Goal: Task Accomplishment & Management: Manage account settings

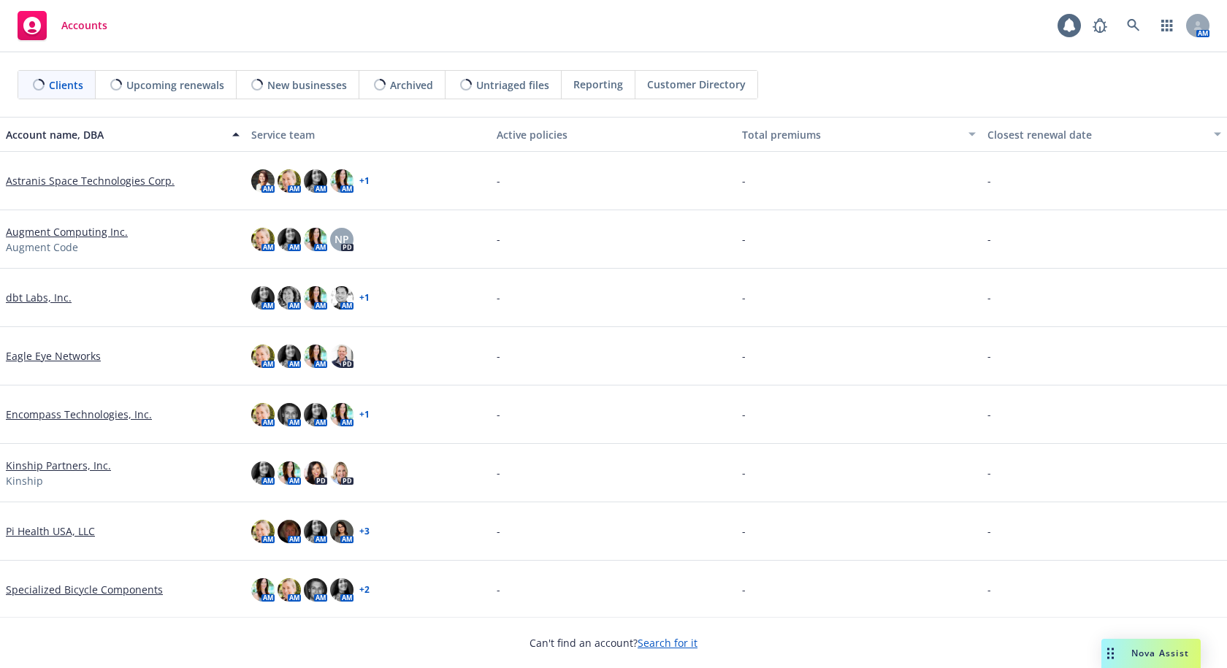
click at [33, 415] on link "Encompass Technologies, Inc." at bounding box center [79, 414] width 146 height 15
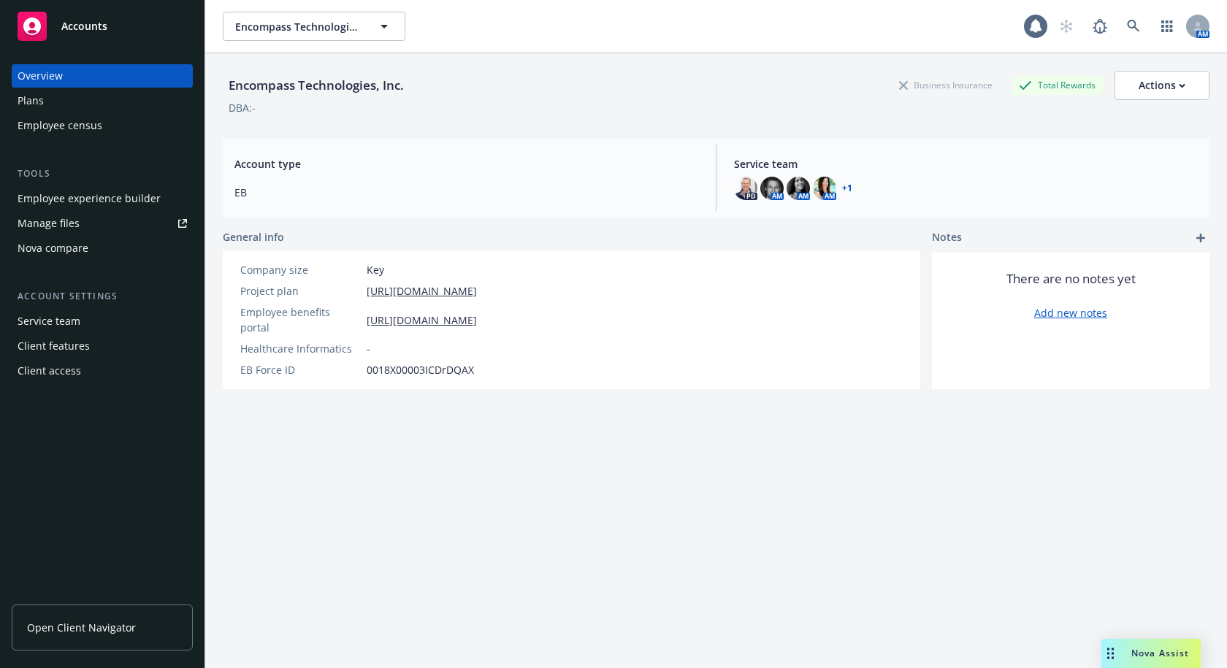
click at [108, 196] on div "Employee experience builder" at bounding box center [89, 198] width 143 height 23
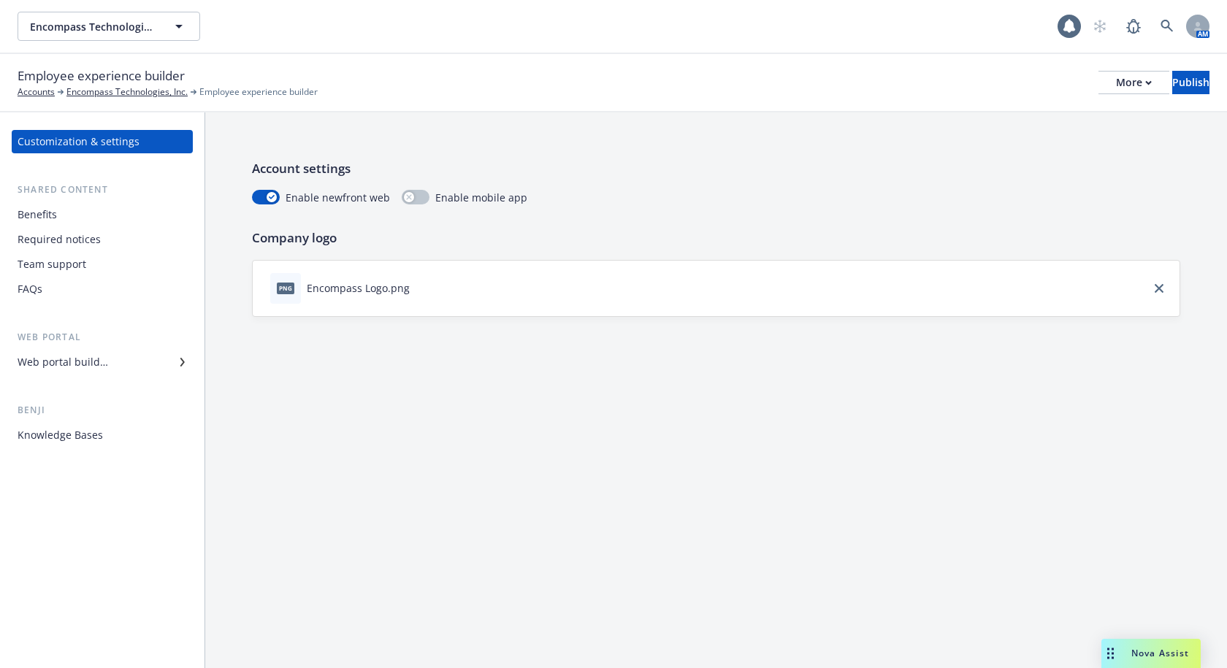
click at [88, 362] on div "Web portal builder" at bounding box center [63, 362] width 91 height 23
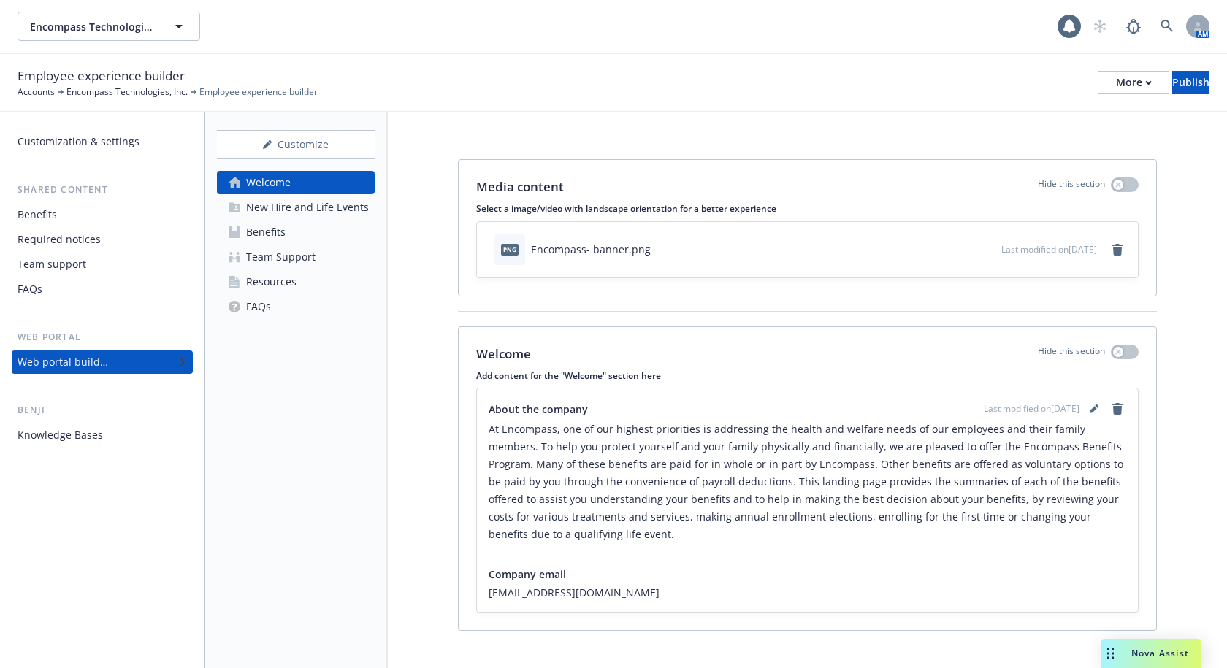
click at [267, 281] on div "Resources" at bounding box center [271, 281] width 50 height 23
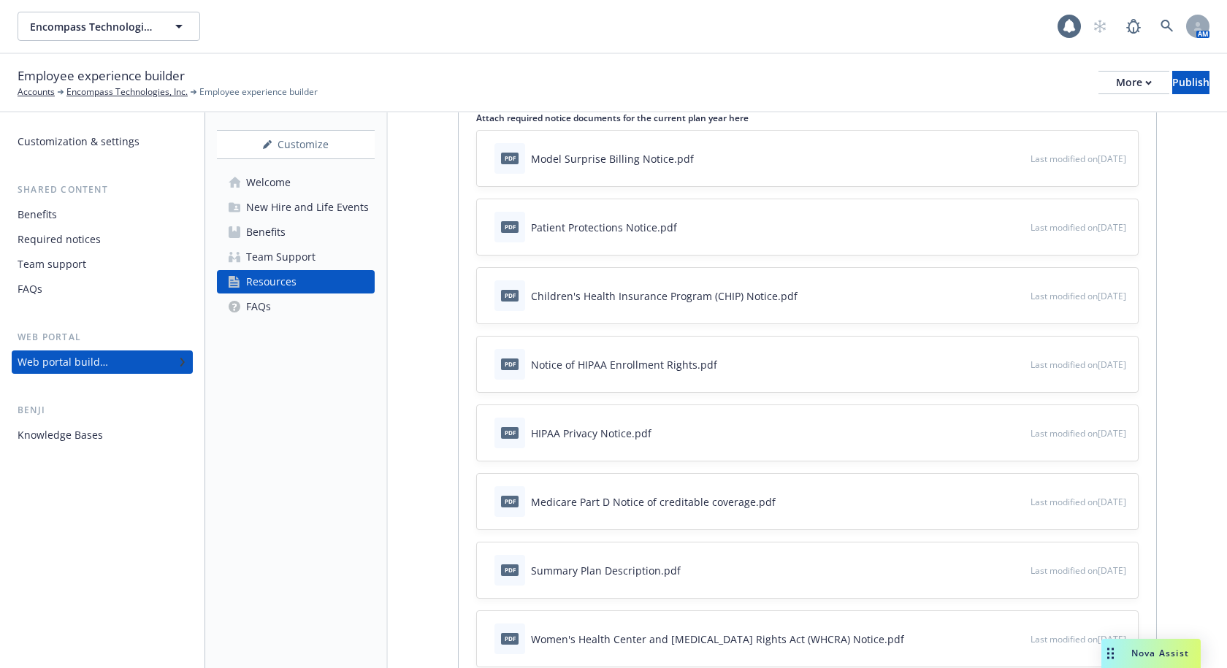
scroll to position [73, 0]
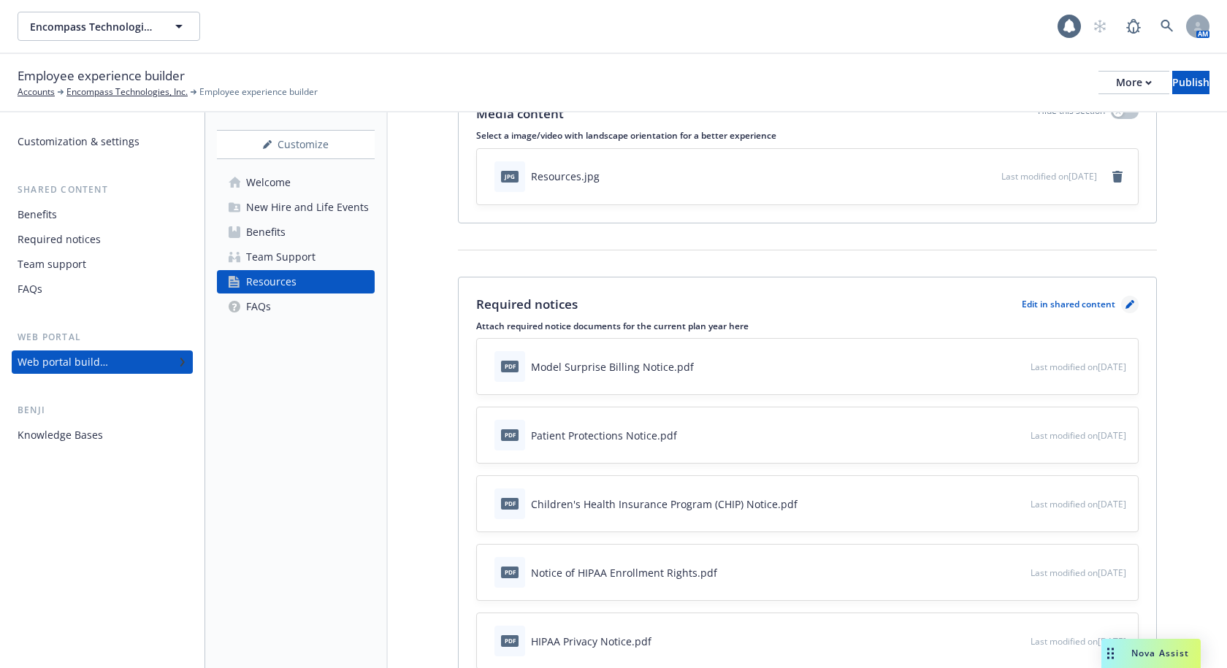
click at [1121, 300] on link "pencil" at bounding box center [1130, 305] width 18 height 18
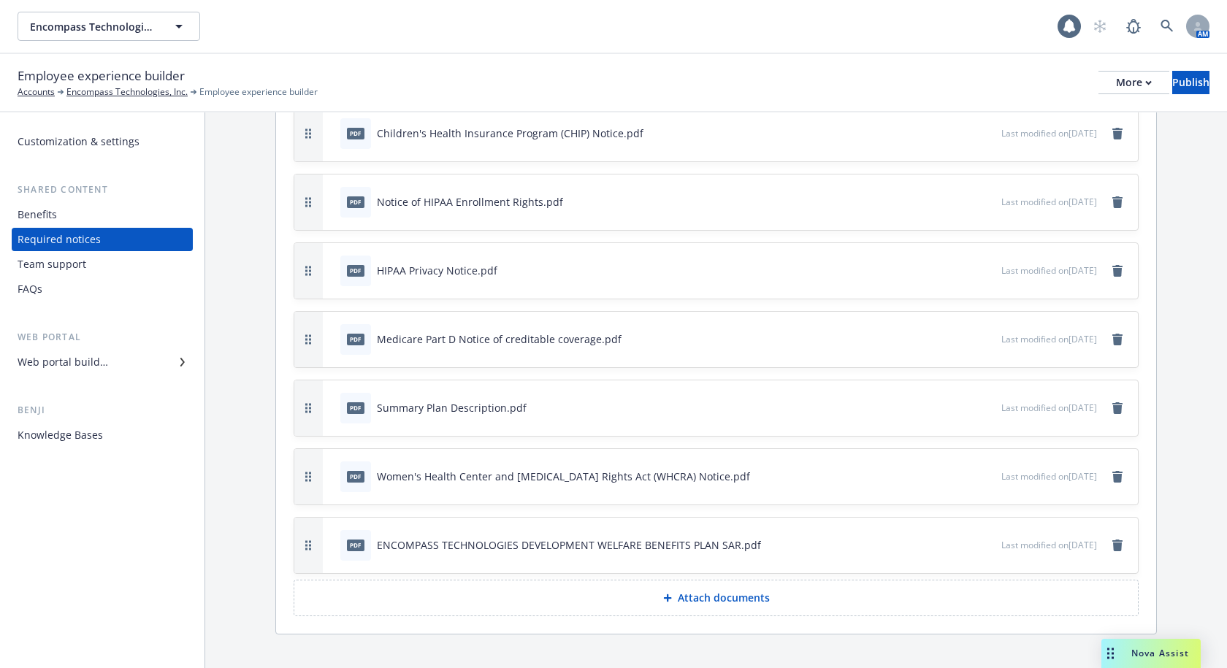
scroll to position [272, 0]
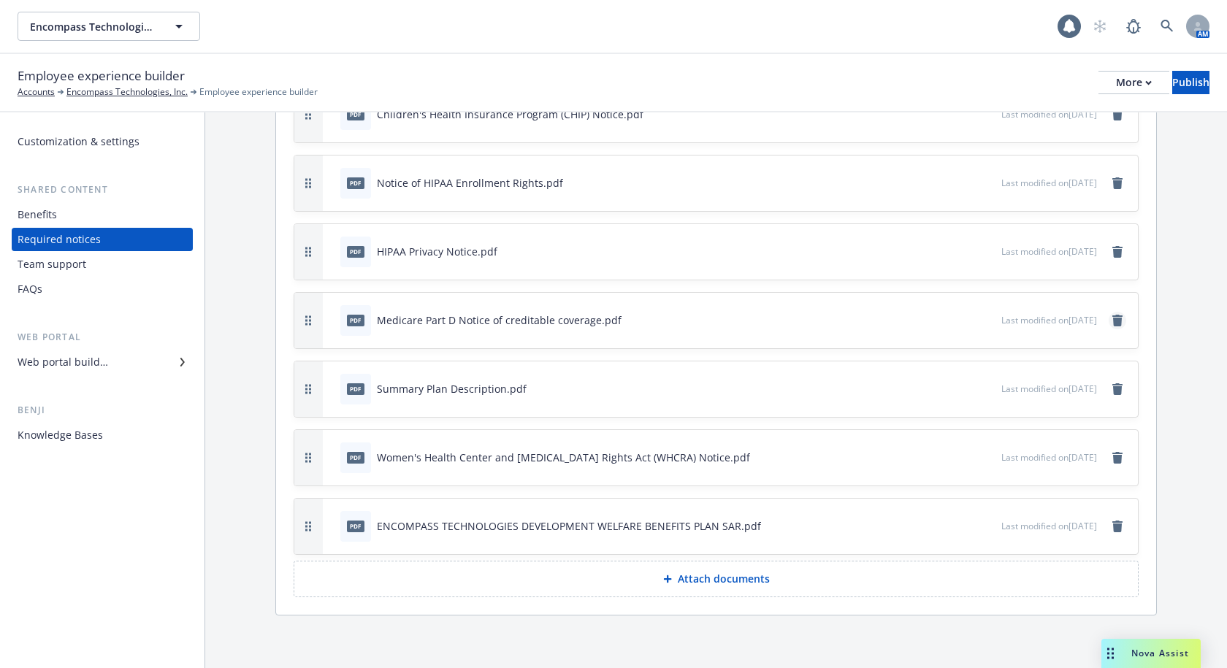
click at [1112, 323] on icon "remove" at bounding box center [1117, 321] width 10 height 12
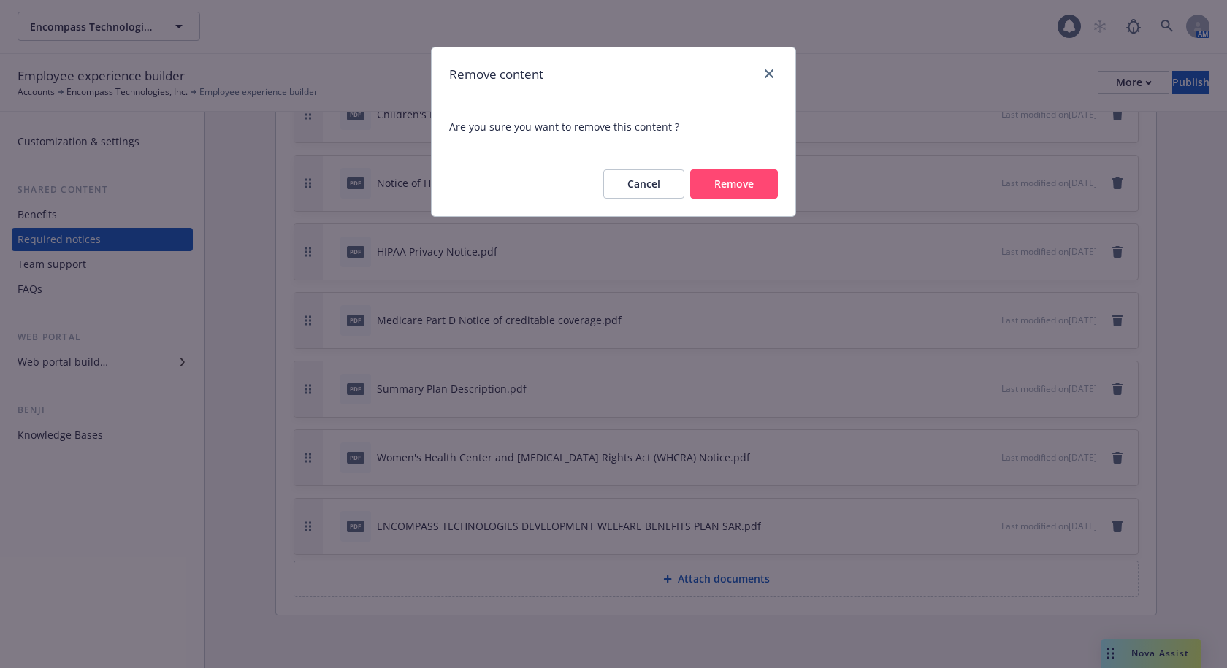
click at [744, 181] on button "Remove" at bounding box center [734, 183] width 88 height 29
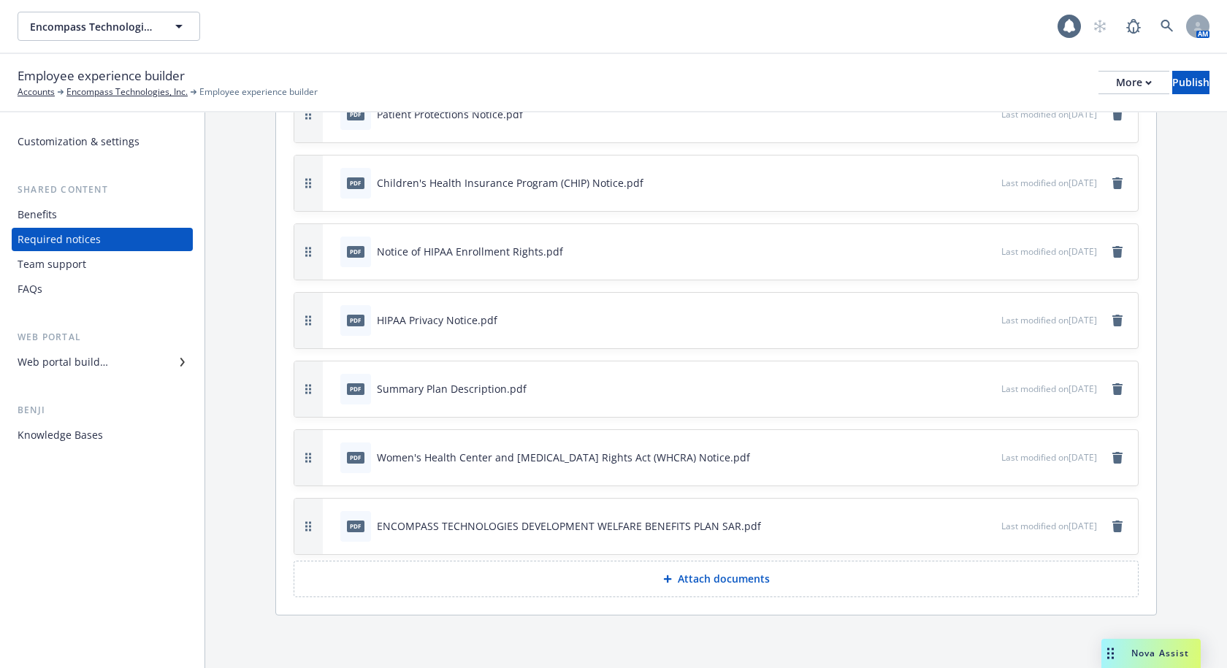
click at [687, 579] on p "Attach documents" at bounding box center [724, 579] width 92 height 15
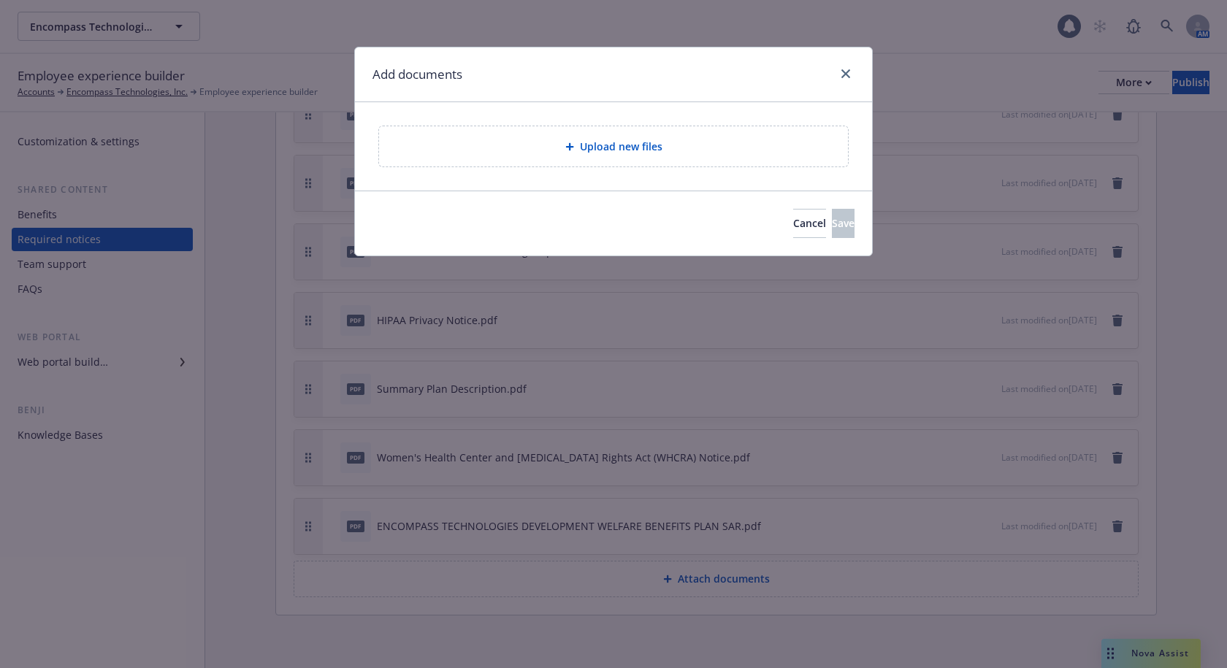
click at [633, 148] on span "Upload new files" at bounding box center [621, 146] width 83 height 15
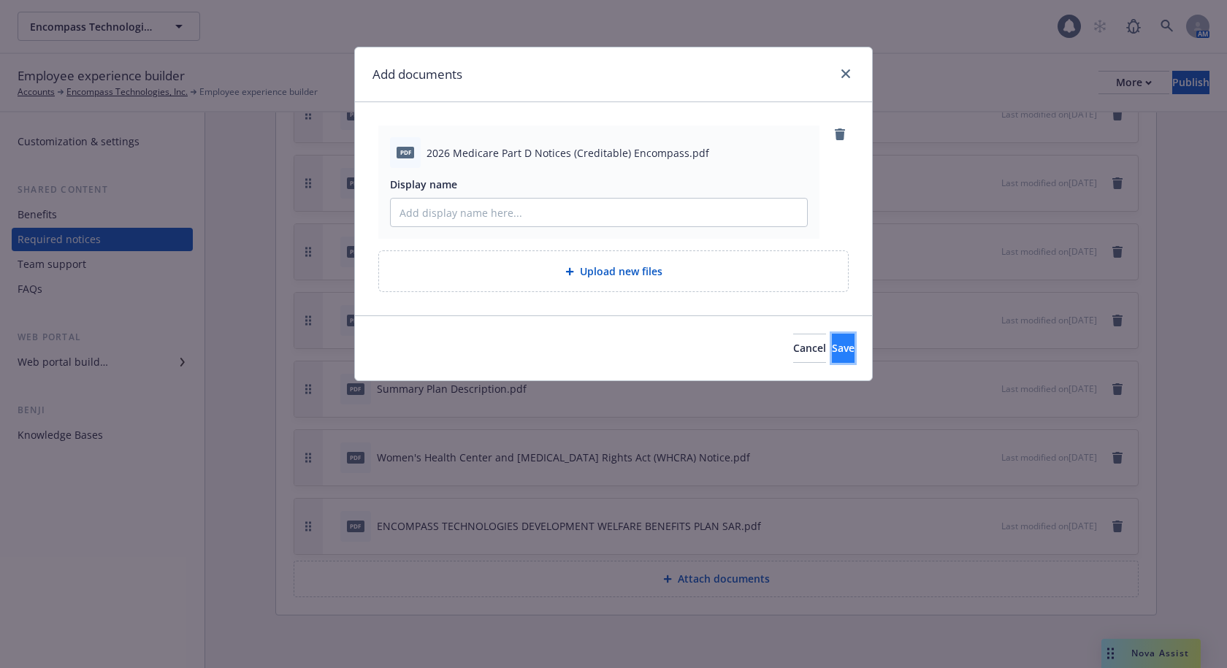
click at [833, 356] on button "Save" at bounding box center [843, 348] width 23 height 29
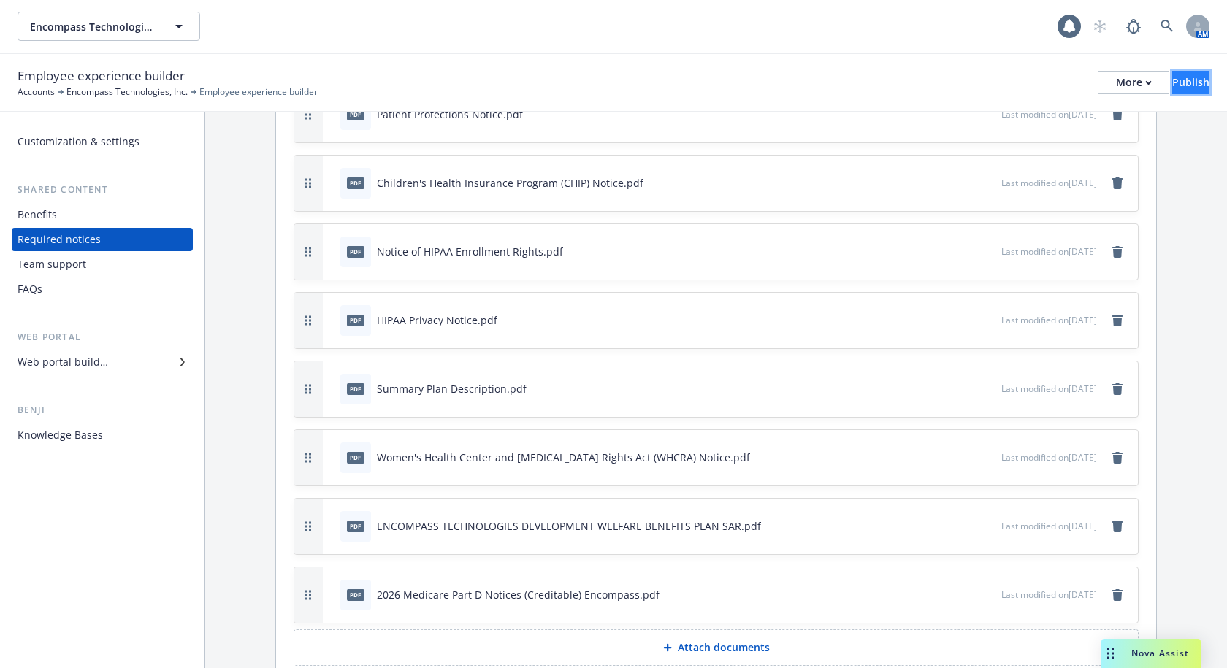
click at [1172, 87] on div "Publish" at bounding box center [1190, 83] width 37 height 22
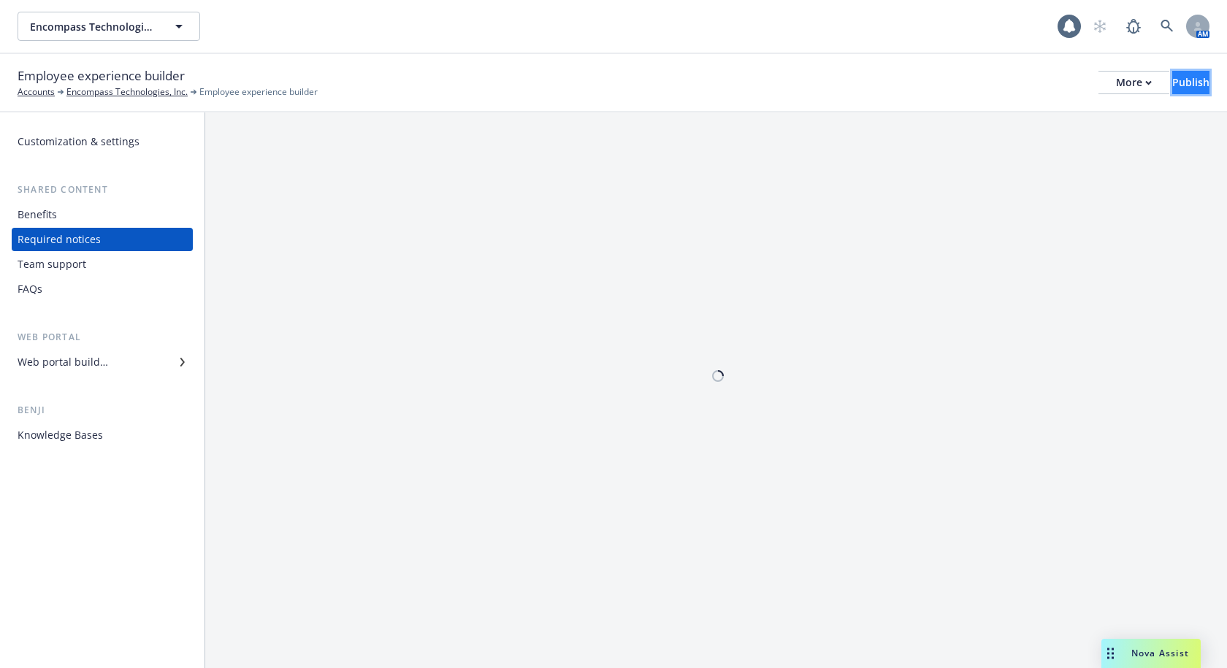
scroll to position [0, 0]
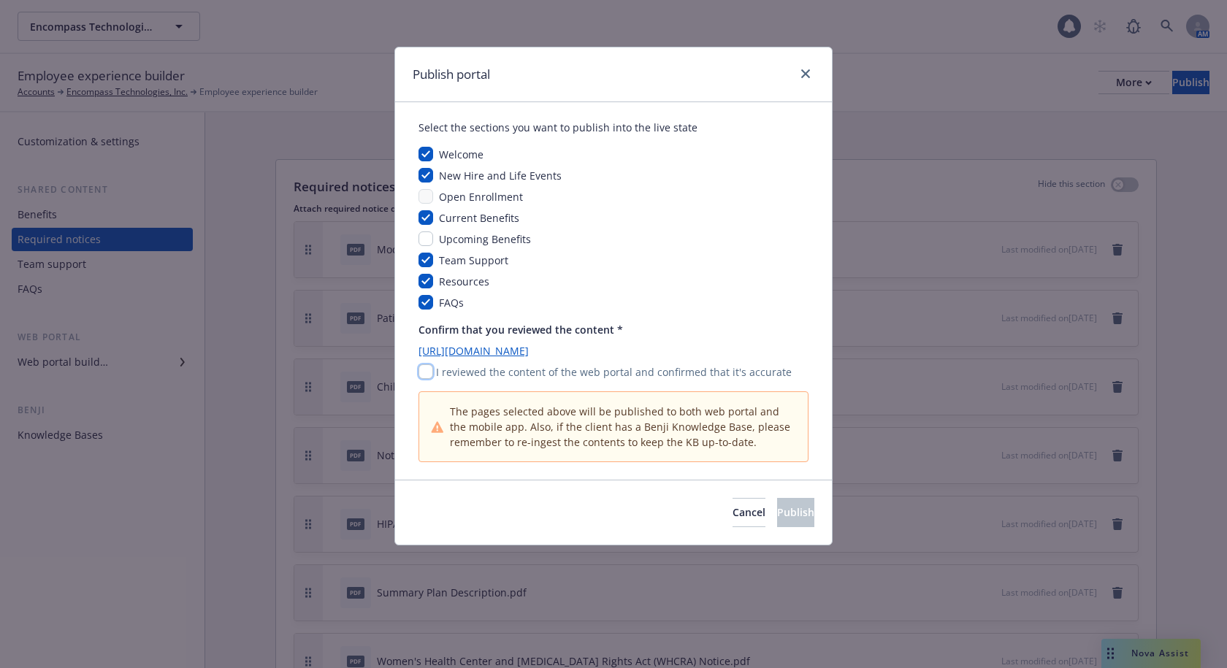
click at [424, 372] on input "checkbox" at bounding box center [426, 371] width 15 height 15
checkbox input "true"
click at [777, 509] on span "Publish" at bounding box center [795, 512] width 37 height 14
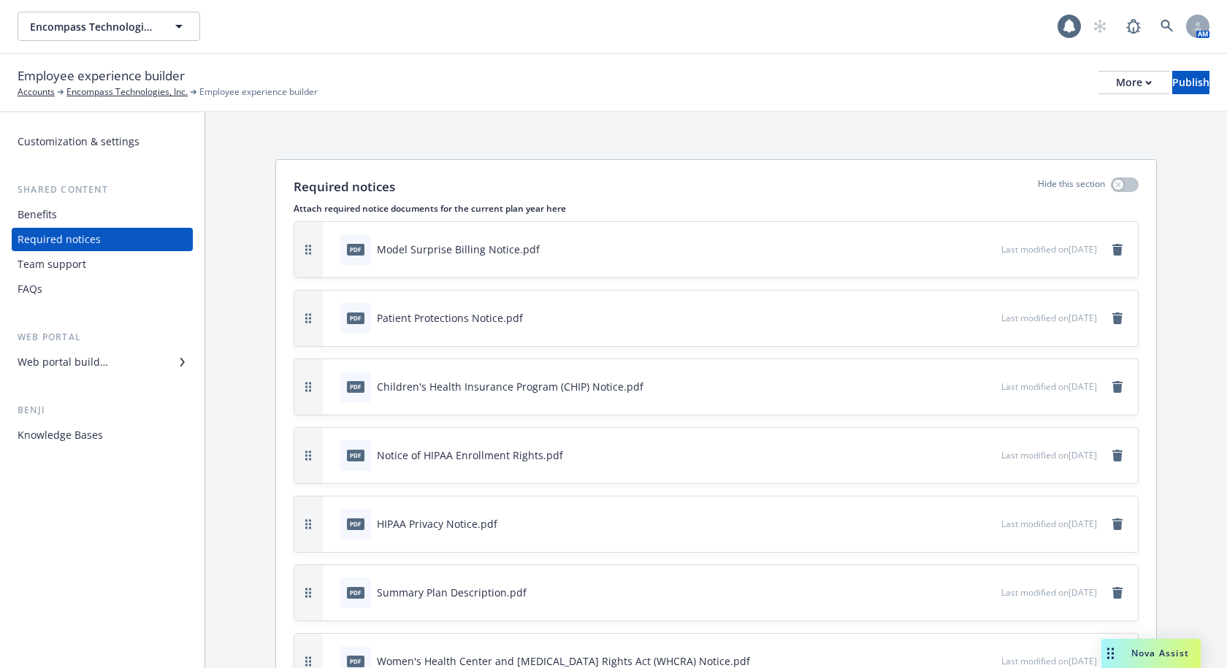
click at [645, 60] on div "Employee experience builder Accounts Encompass Technologies, Inc. Employee expe…" at bounding box center [613, 83] width 1227 height 58
click at [1116, 76] on div "More" at bounding box center [1134, 83] width 36 height 22
click at [971, 145] on link "Copy portal link" at bounding box center [1013, 144] width 216 height 29
click at [128, 364] on div "Web portal builder" at bounding box center [102, 362] width 169 height 23
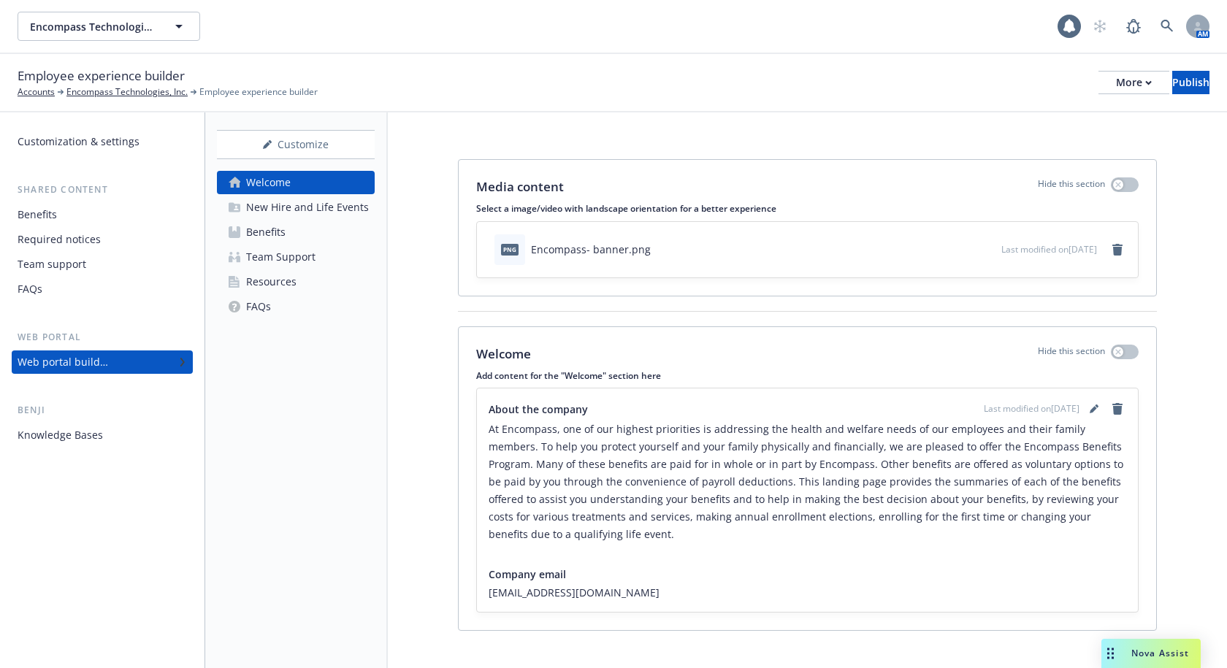
click at [283, 279] on div "Resources" at bounding box center [271, 281] width 50 height 23
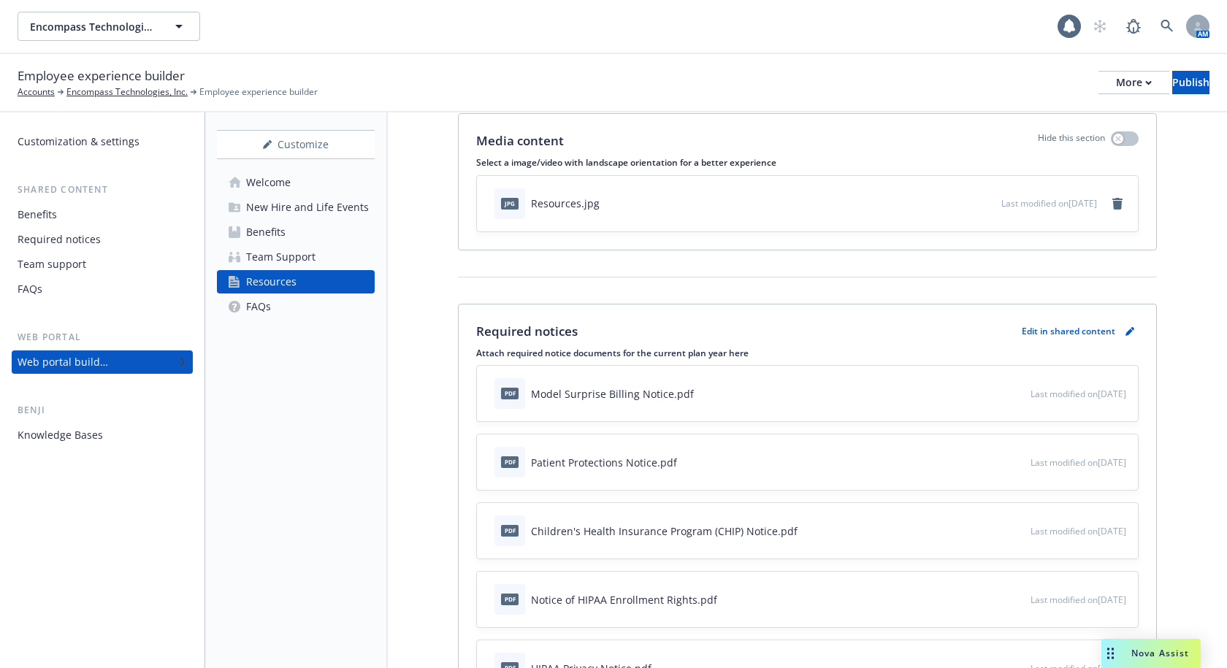
scroll to position [146, 0]
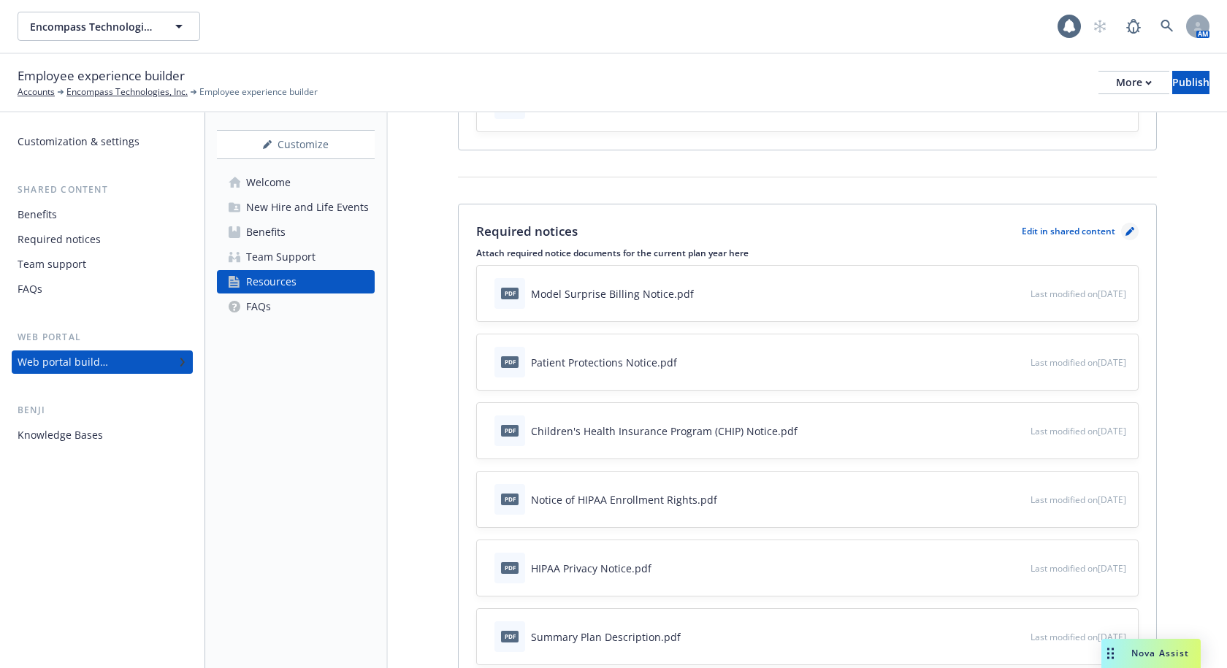
click at [1126, 229] on icon "pencil" at bounding box center [1130, 231] width 9 height 9
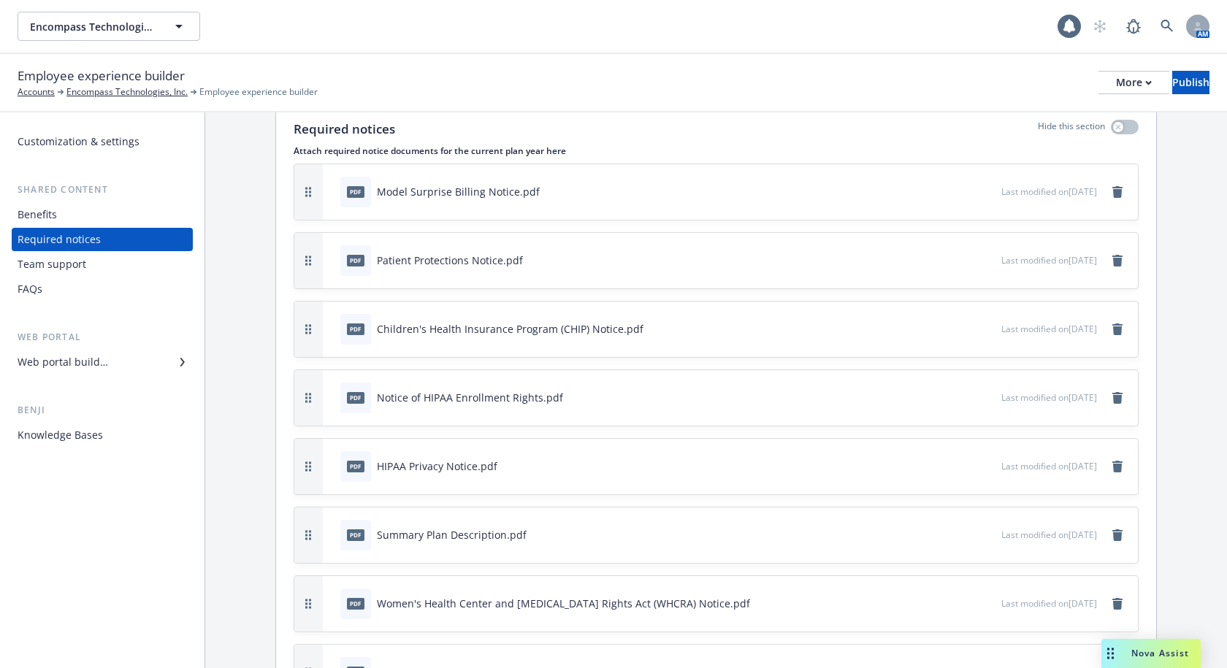
scroll to position [146, 0]
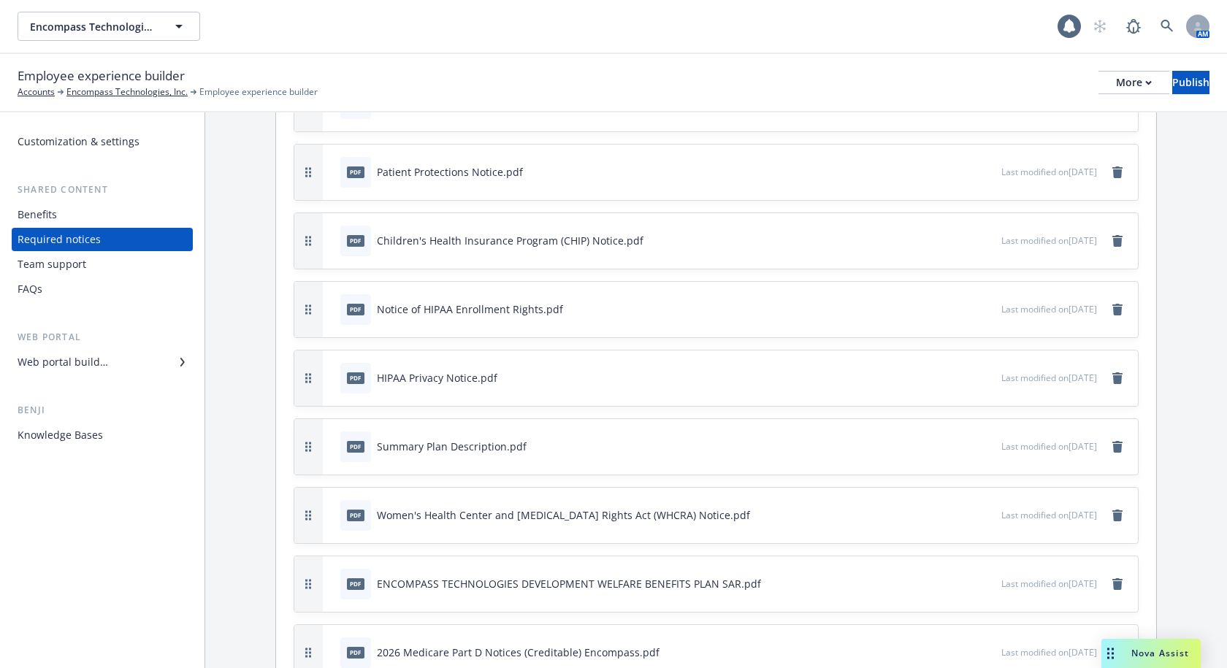
click at [937, 448] on icon "button" at bounding box center [940, 446] width 7 height 7
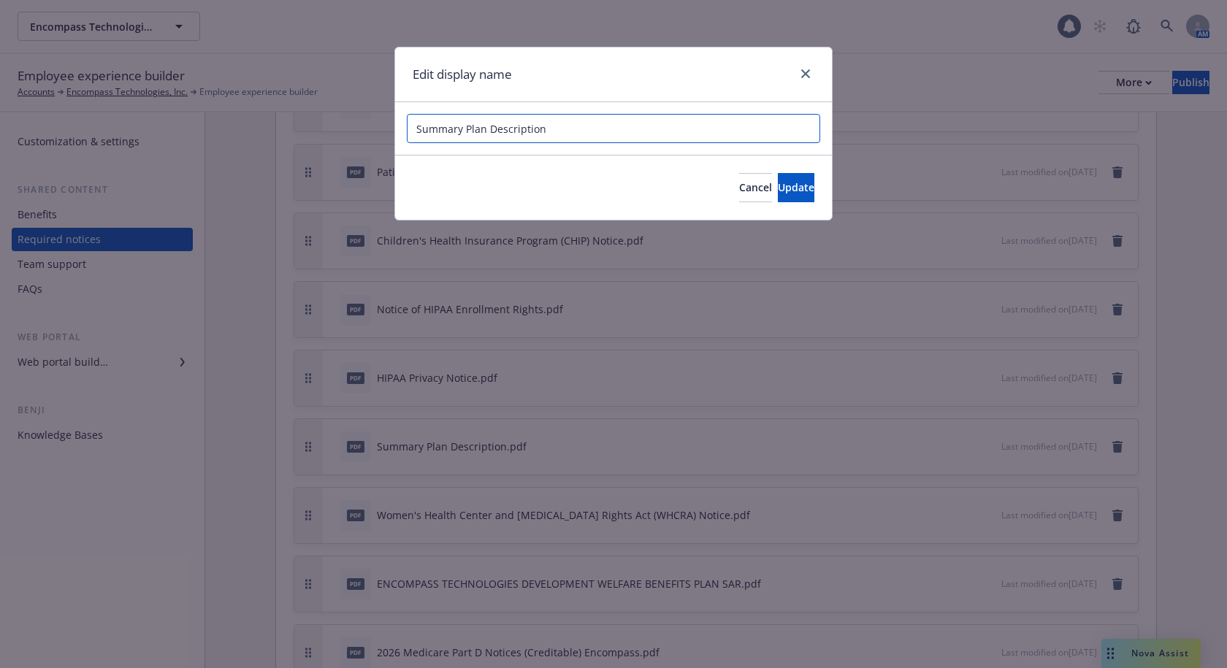
click at [414, 134] on input "Summary Plan Description" at bounding box center [613, 128] width 413 height 29
drag, startPoint x: 543, startPoint y: 131, endPoint x: 387, endPoint y: 127, distance: 156.4
click at [387, 127] on div "Edit display name Summary Plan Description Cancel Update" at bounding box center [613, 334] width 1227 height 668
type input "Encompass SPD Wrap Document"
click at [778, 193] on span "Update" at bounding box center [796, 187] width 37 height 14
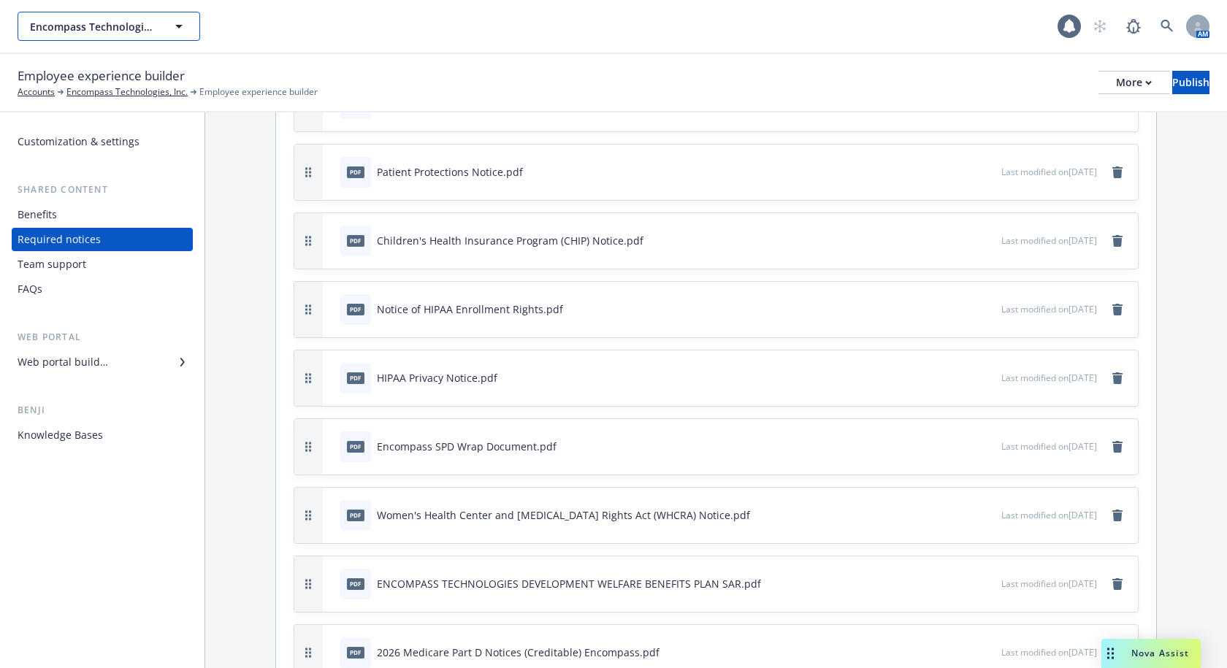
click at [153, 21] on span "Encompass Technologies, Inc." at bounding box center [93, 26] width 126 height 15
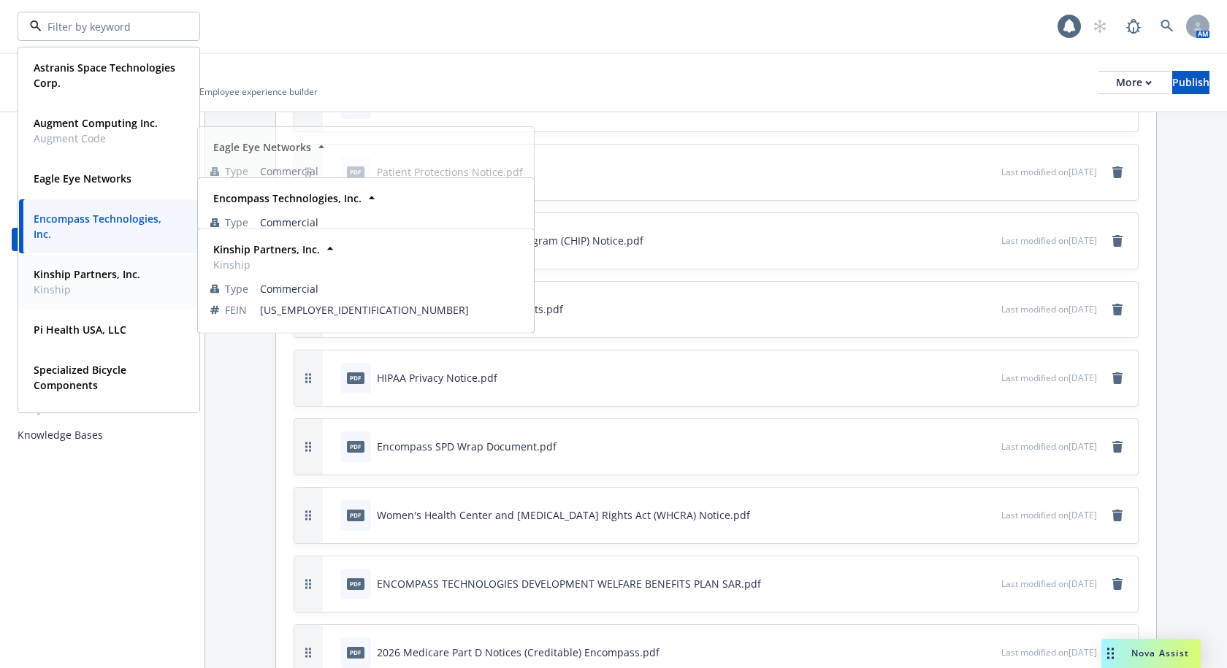
click at [80, 279] on strong "Kinship Partners, Inc." at bounding box center [87, 274] width 107 height 14
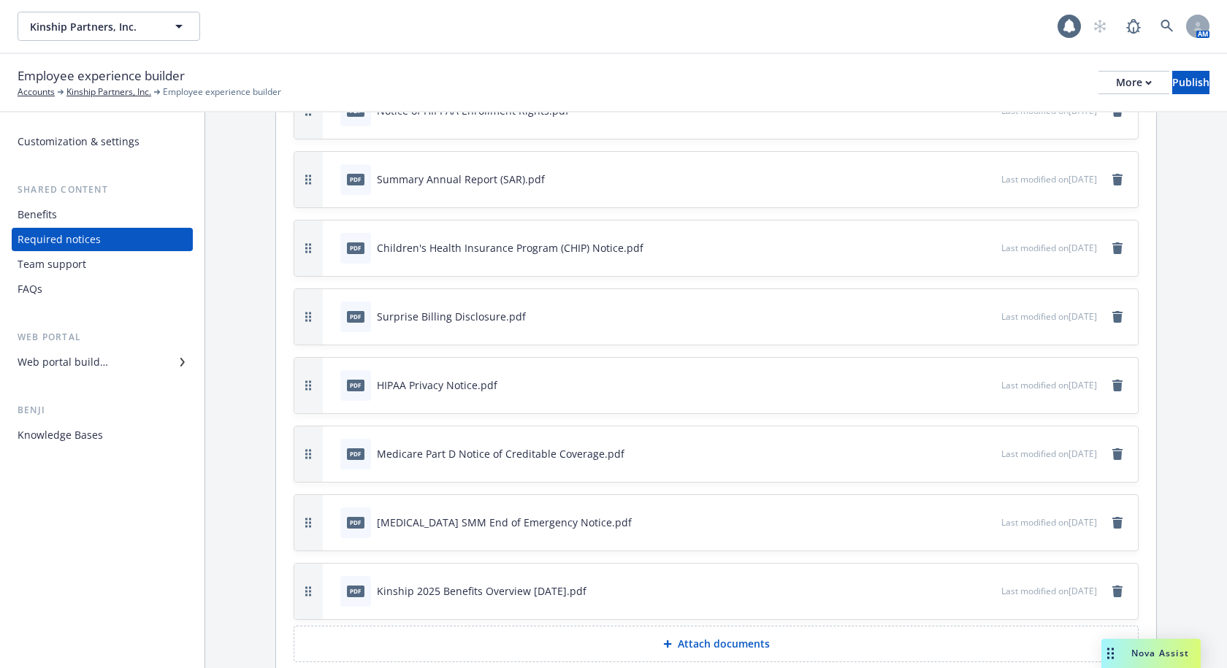
scroll to position [438, 0]
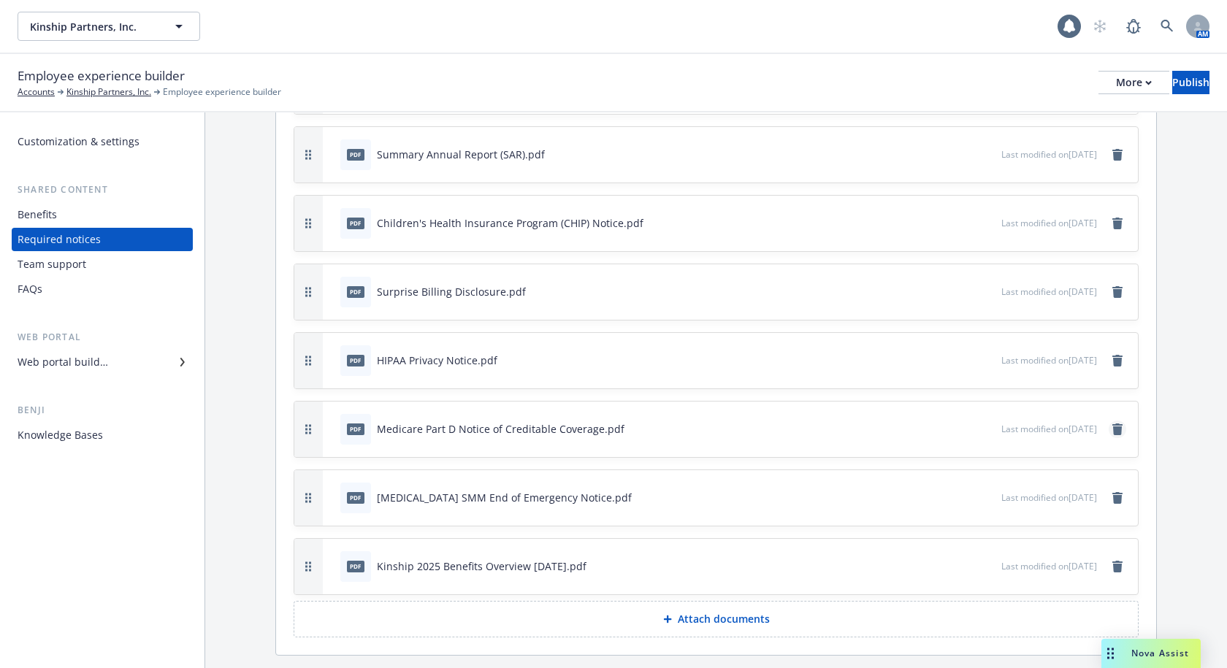
click at [1112, 424] on icon "remove" at bounding box center [1117, 430] width 10 height 12
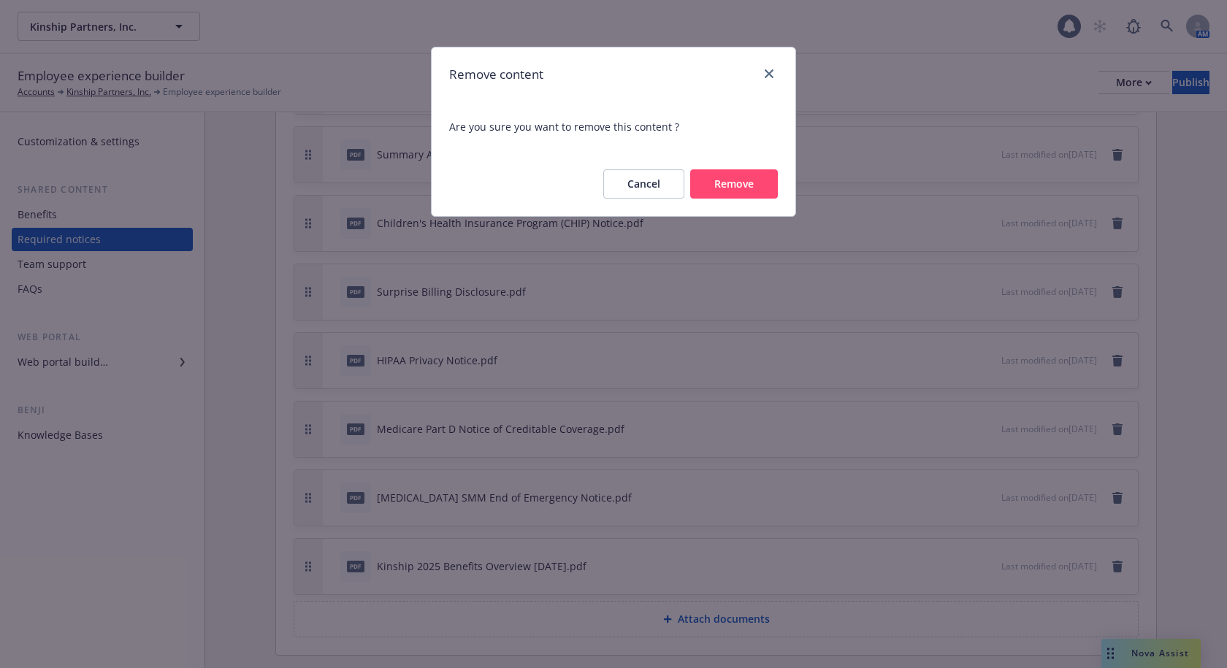
click at [733, 183] on button "Remove" at bounding box center [734, 183] width 88 height 29
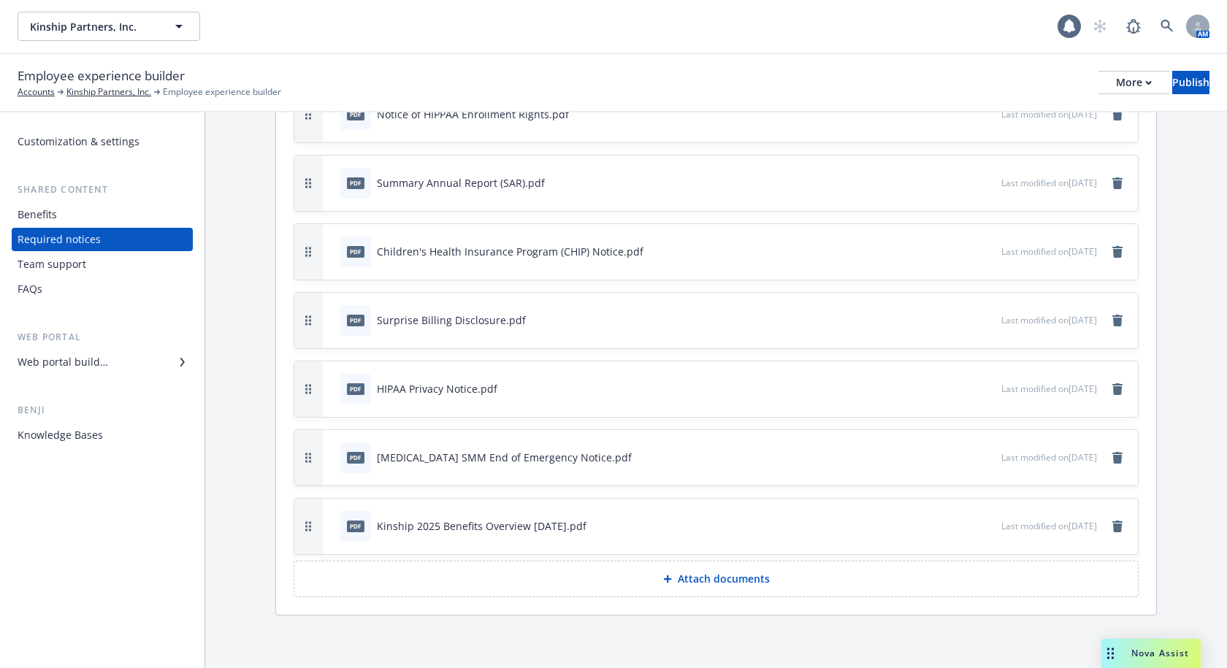
scroll to position [410, 0]
click at [705, 582] on p "Attach documents" at bounding box center [724, 579] width 92 height 15
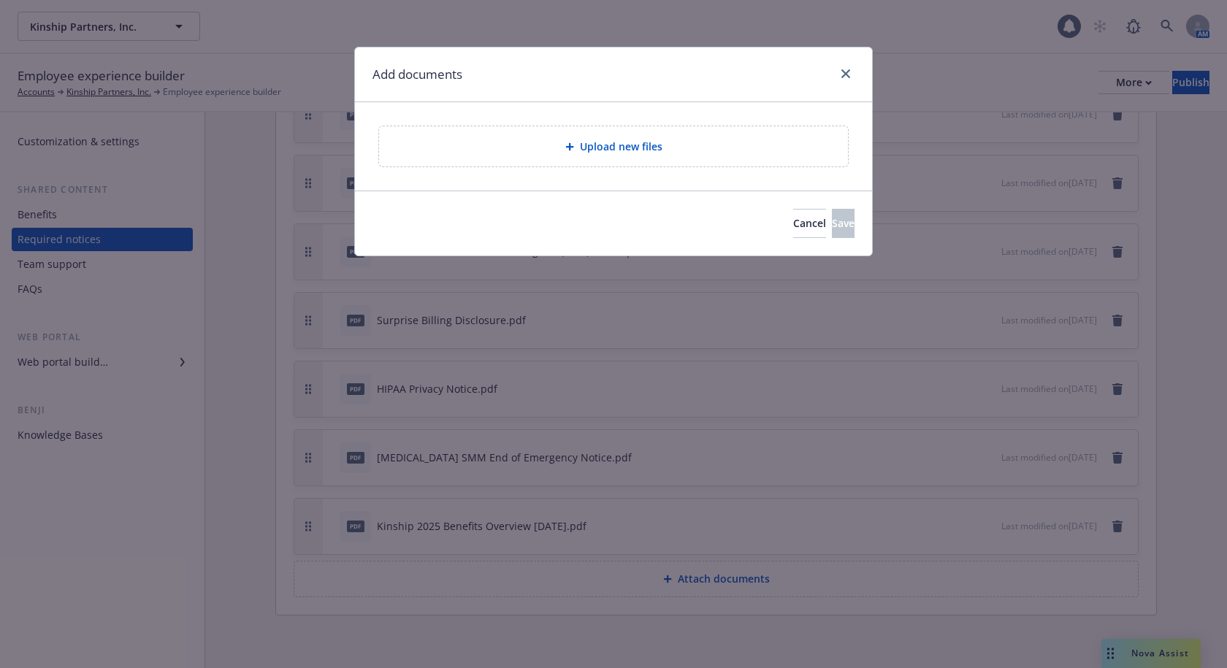
click at [582, 144] on span "Upload new files" at bounding box center [621, 146] width 83 height 15
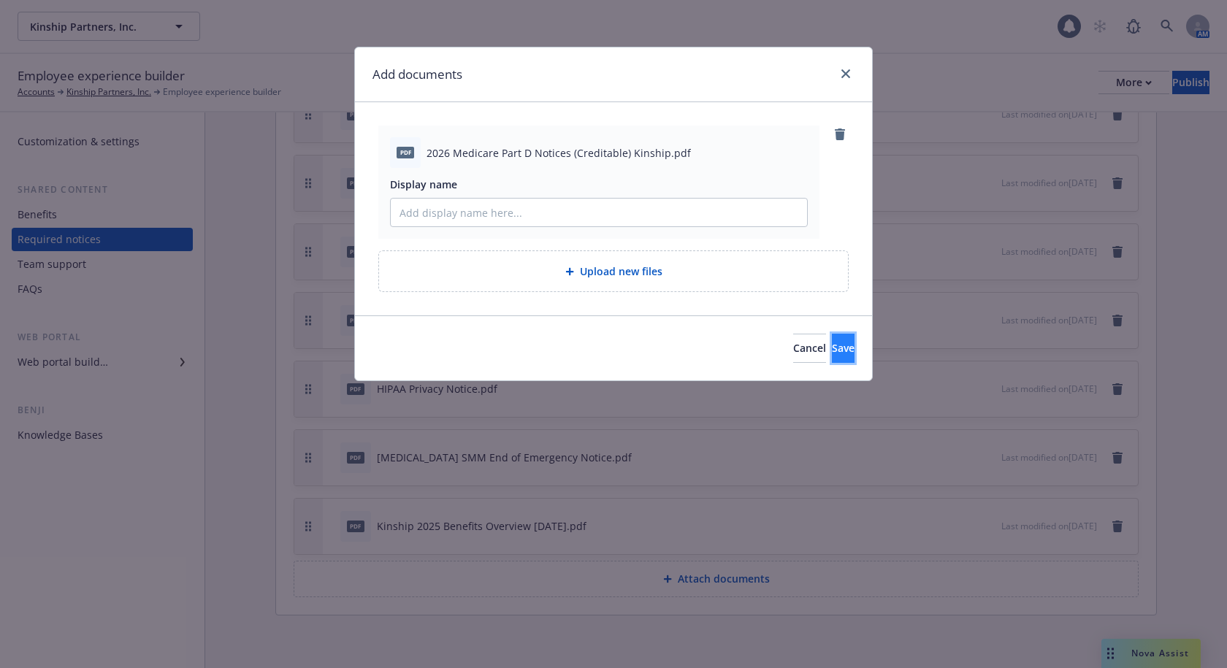
click at [833, 356] on button "Save" at bounding box center [843, 348] width 23 height 29
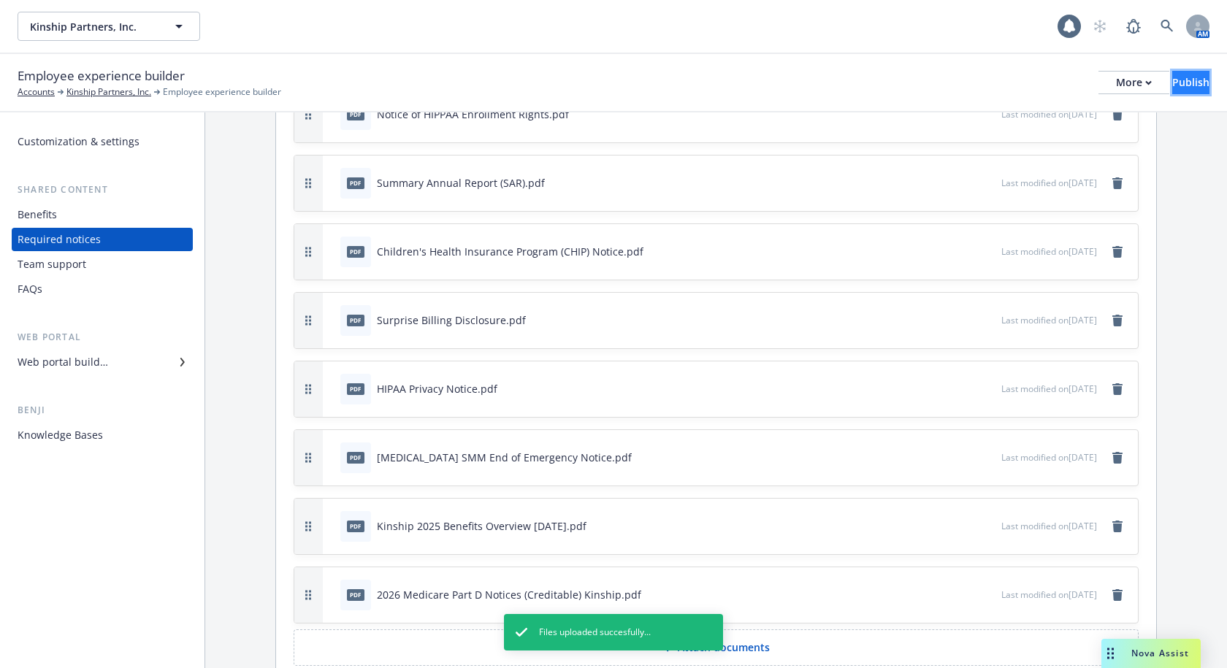
click at [1172, 92] on button "Publish" at bounding box center [1190, 82] width 37 height 23
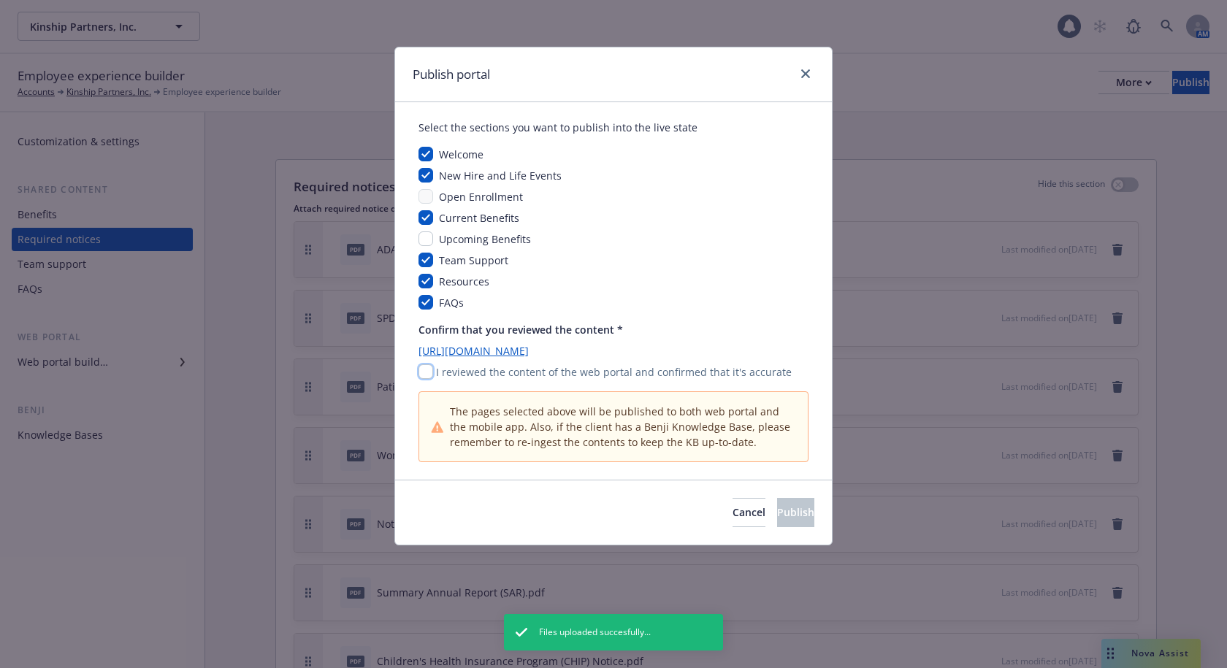
click at [431, 374] on input "checkbox" at bounding box center [426, 371] width 15 height 15
checkbox input "true"
click at [788, 513] on span "Publish" at bounding box center [795, 512] width 37 height 14
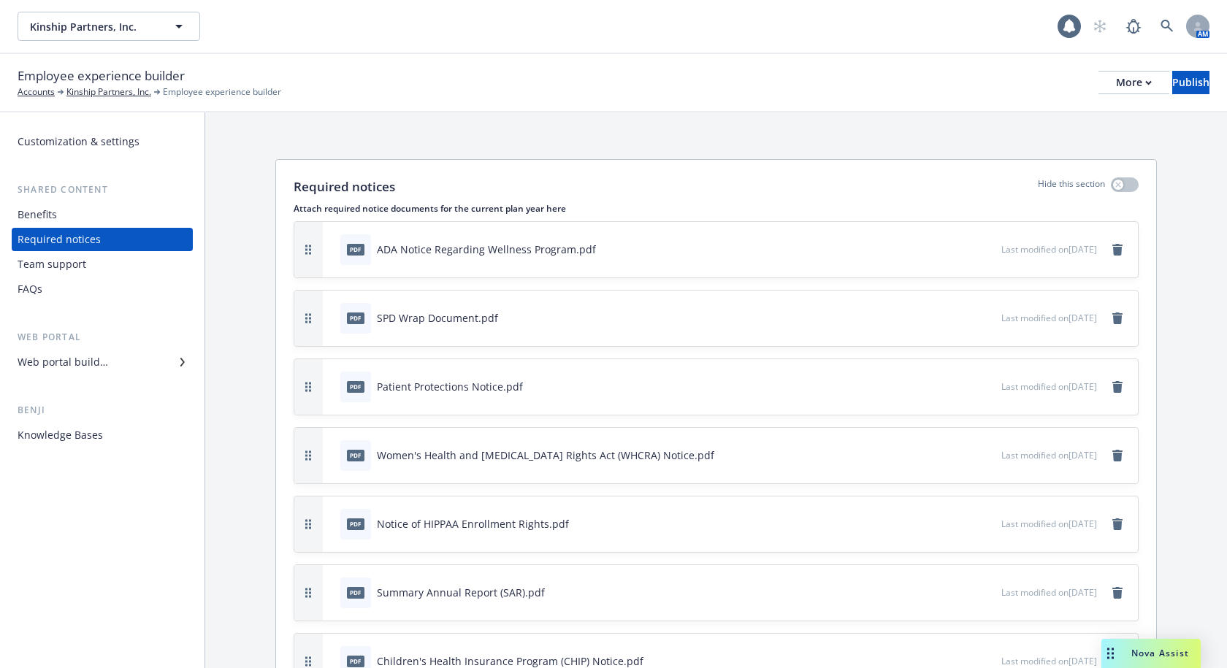
click at [759, 112] on div "Required notices Hide this section Attach required notice documents for the cur…" at bounding box center [716, 629] width 1022 height 1034
click at [1116, 79] on div "More" at bounding box center [1134, 83] width 36 height 22
click at [1031, 142] on link "Copy portal link" at bounding box center [1013, 144] width 216 height 29
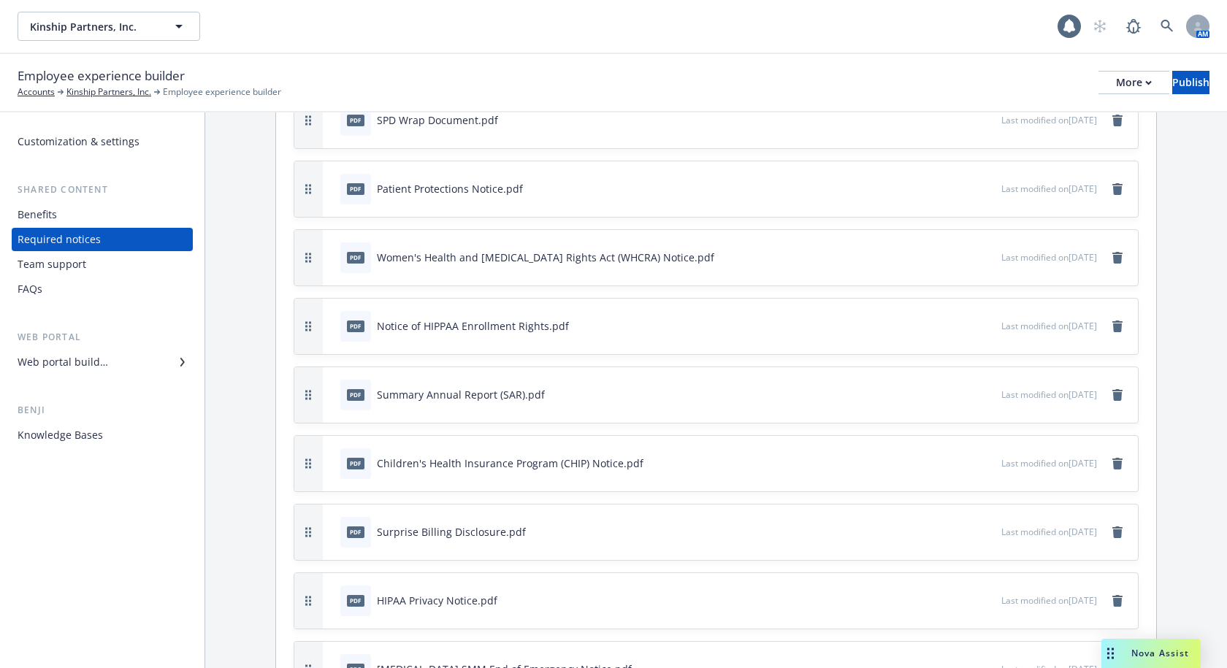
scroll to position [40, 0]
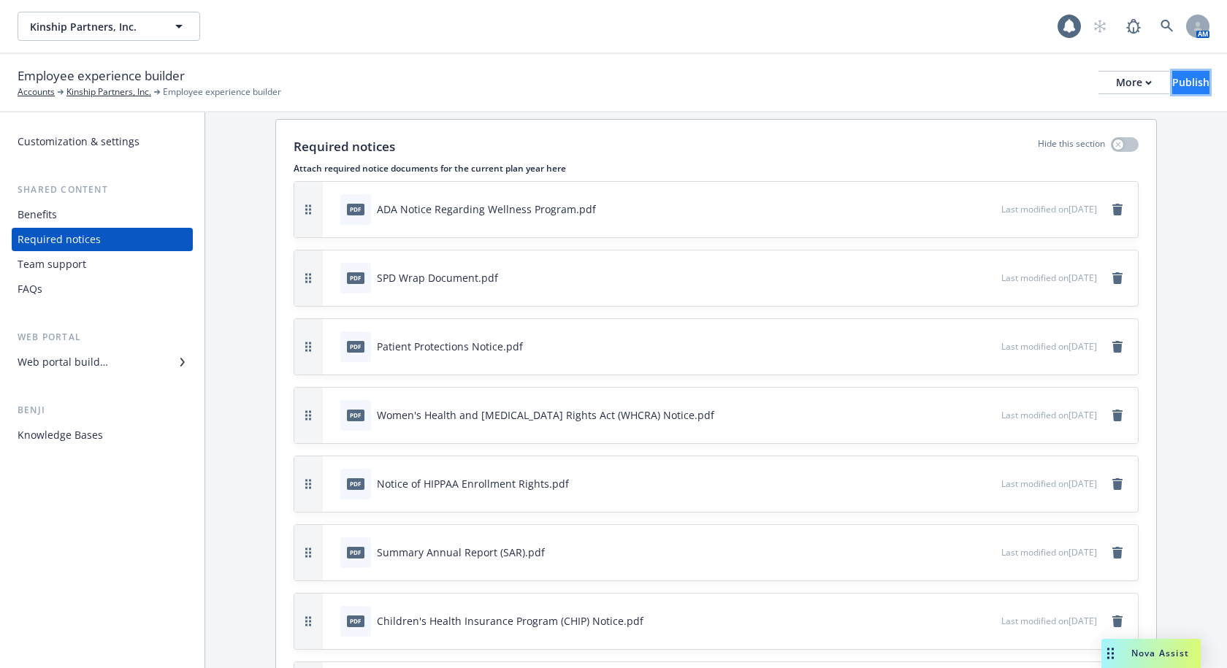
click at [1172, 84] on div "Publish" at bounding box center [1190, 83] width 37 height 22
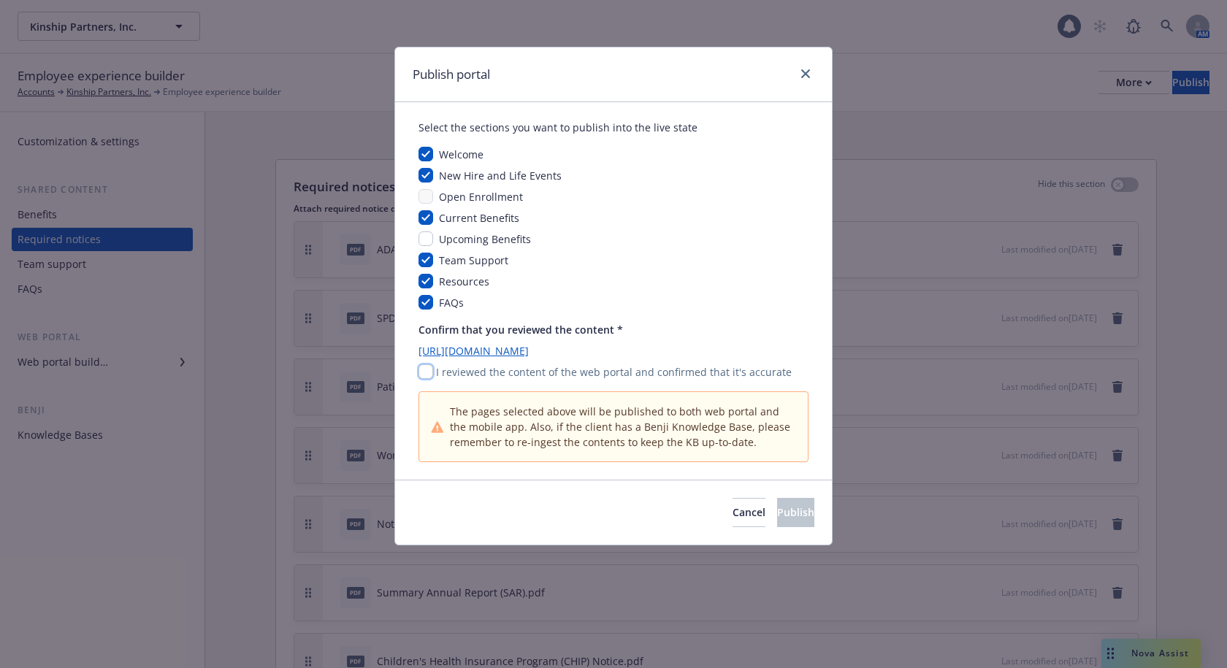
click at [428, 367] on input "checkbox" at bounding box center [426, 371] width 15 height 15
checkbox input "true"
click at [789, 510] on span "Publish" at bounding box center [795, 512] width 37 height 14
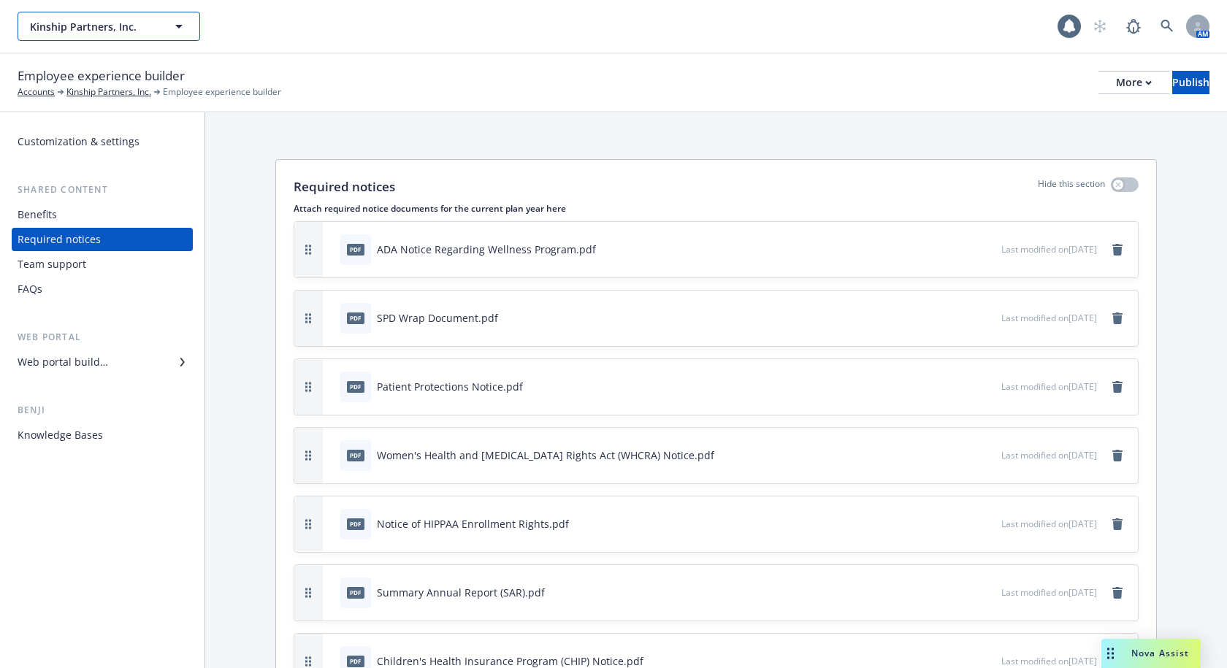
click at [177, 37] on button "Kinship Partners, Inc." at bounding box center [109, 26] width 183 height 29
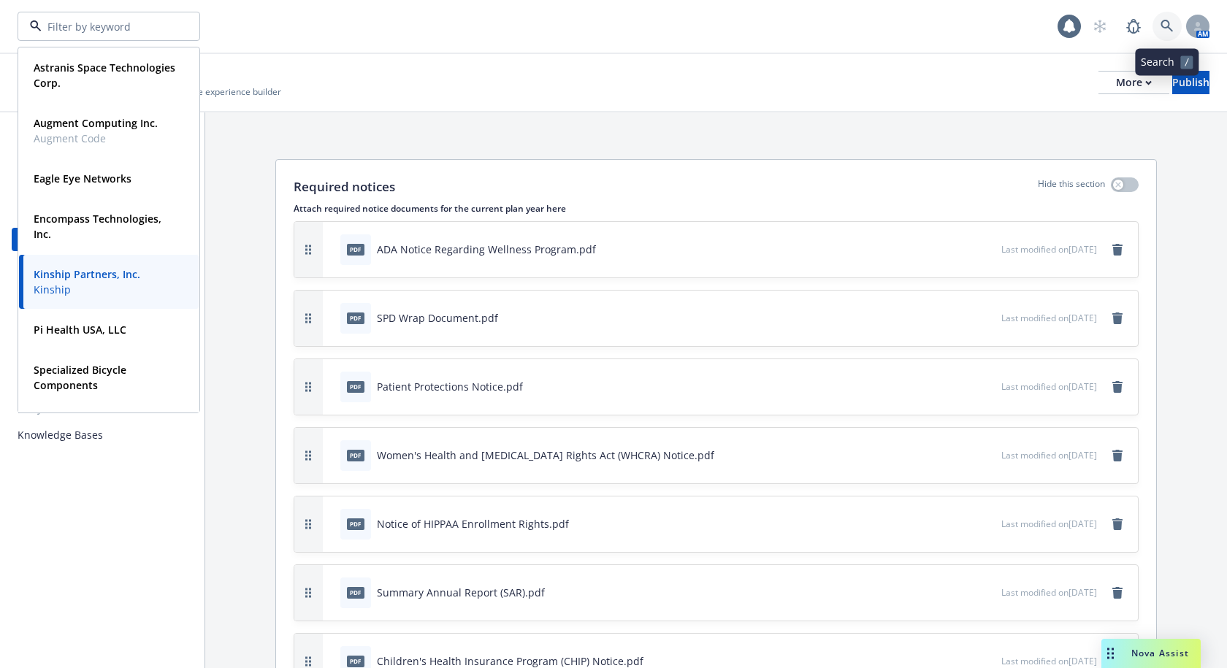
click at [1164, 25] on icon at bounding box center [1167, 26] width 13 height 13
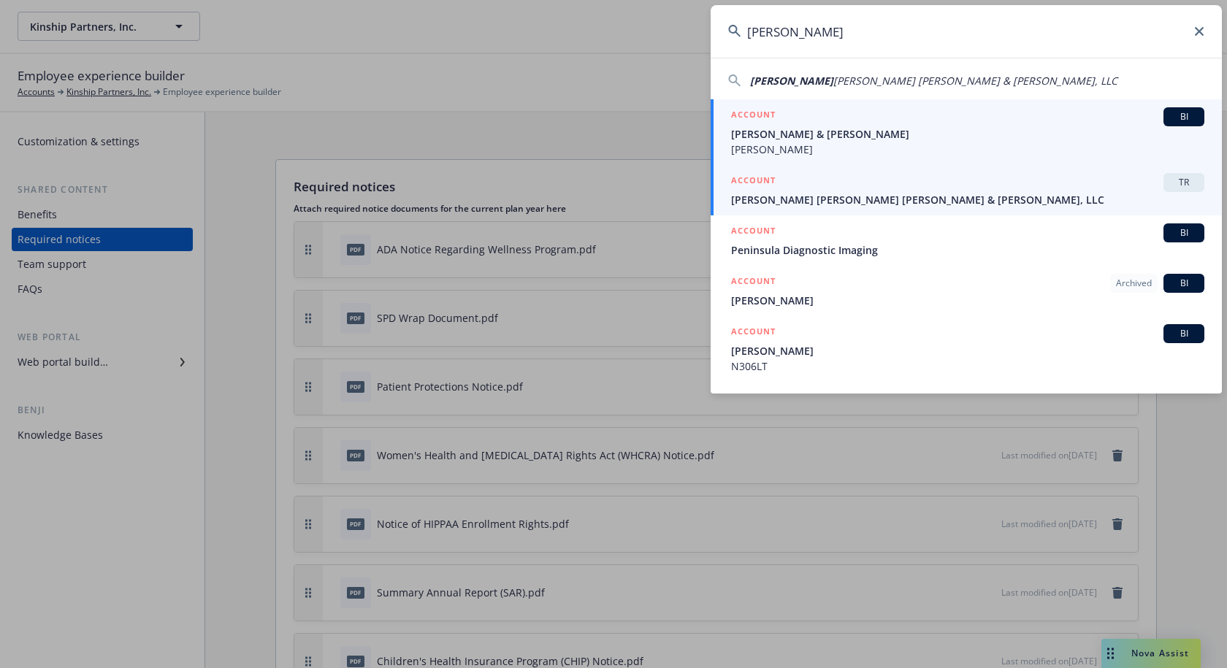
type input "Kleiner"
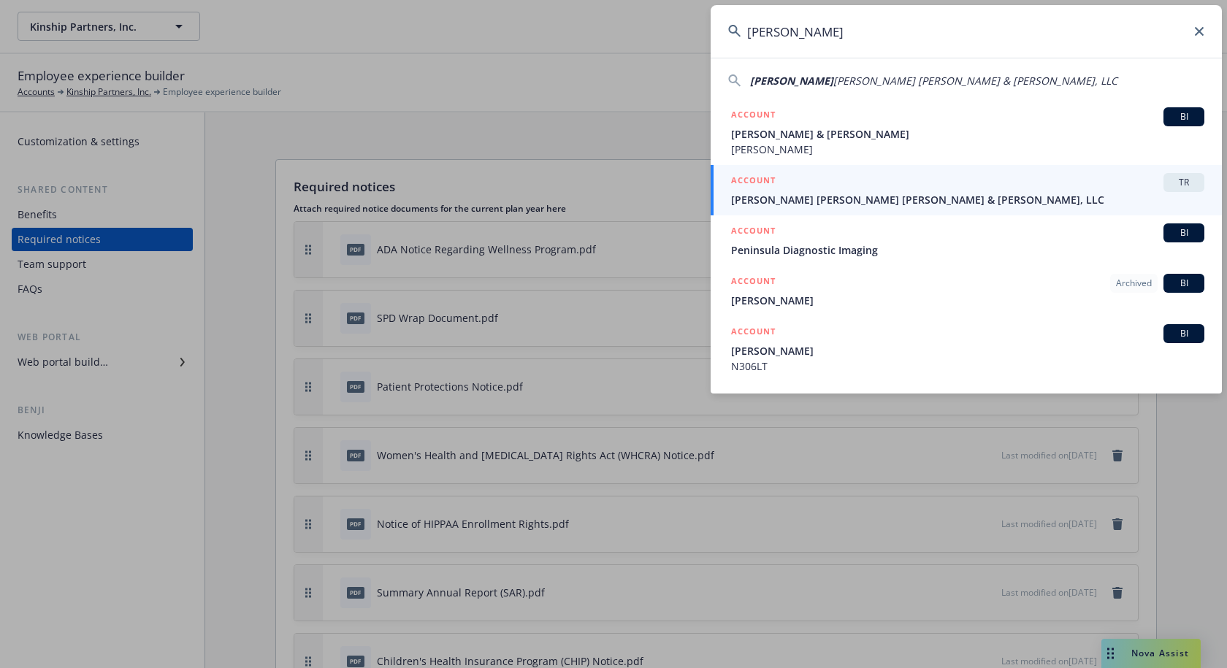
click at [842, 197] on span "Kleiner Perkins Caufield & Byers, LLC" at bounding box center [967, 199] width 473 height 15
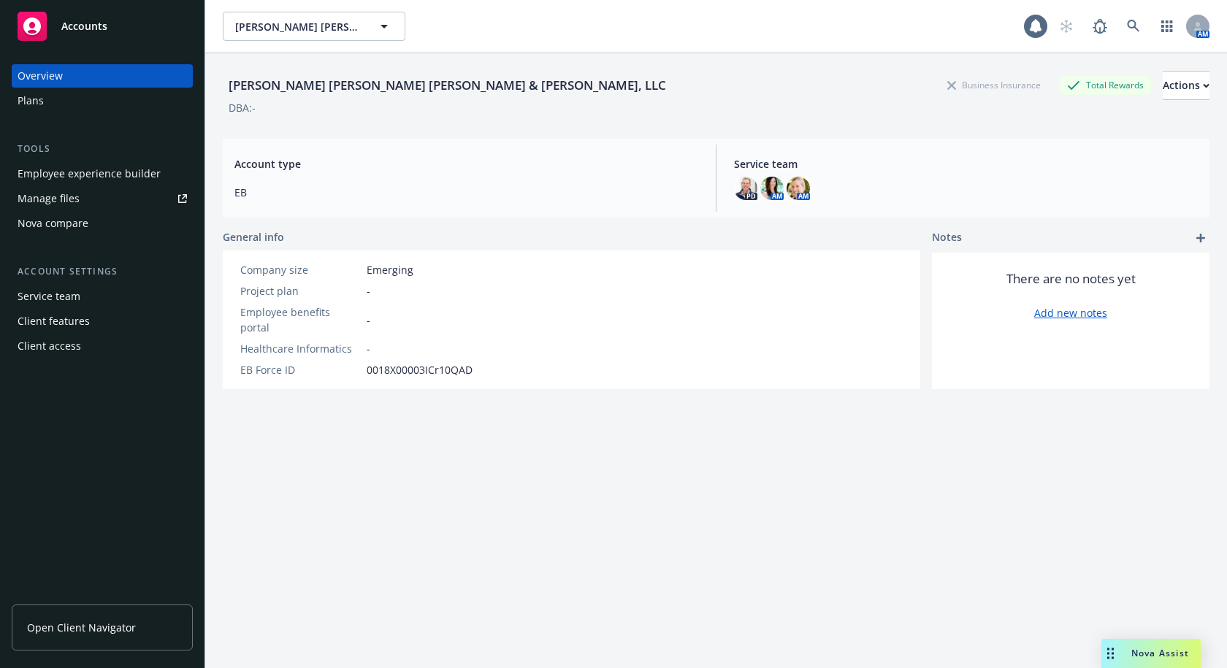
click at [118, 174] on div "Employee experience builder" at bounding box center [89, 173] width 143 height 23
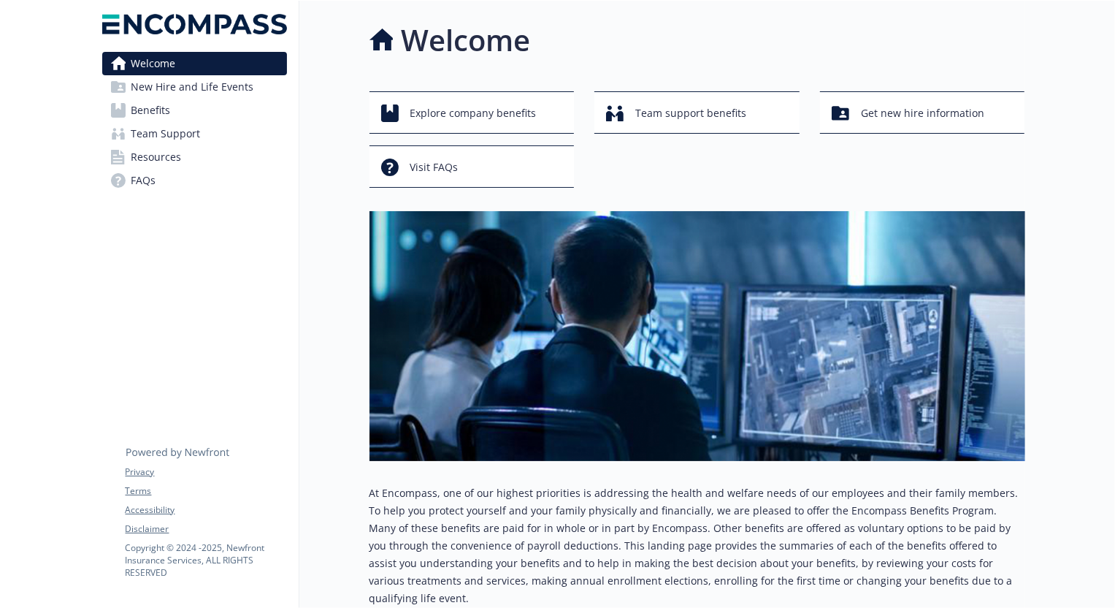
click at [194, 156] on link "Resources" at bounding box center [194, 156] width 185 height 23
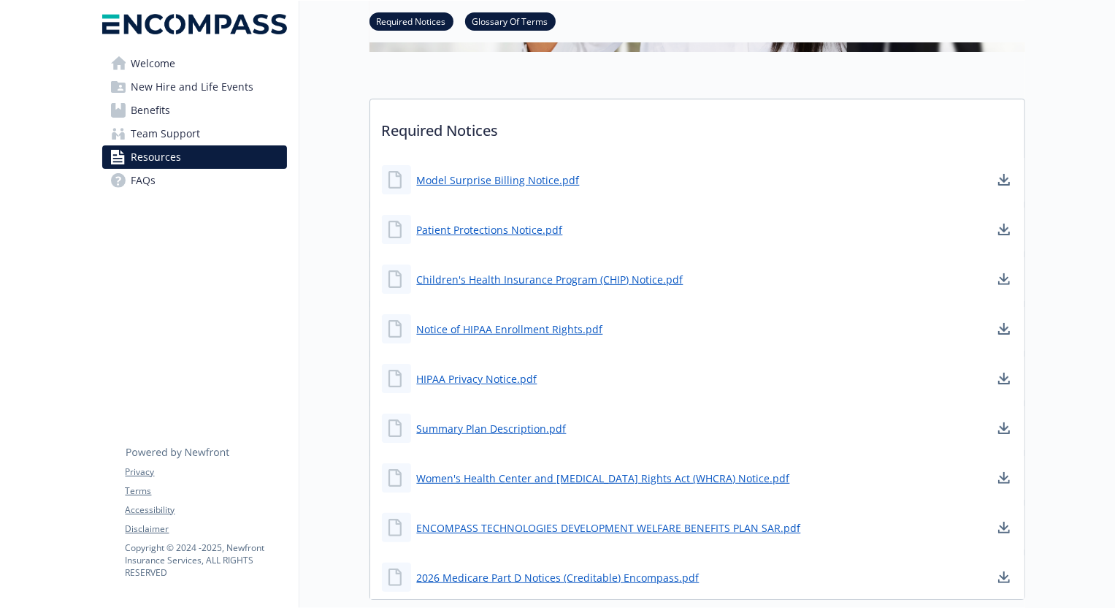
scroll to position [398, 0]
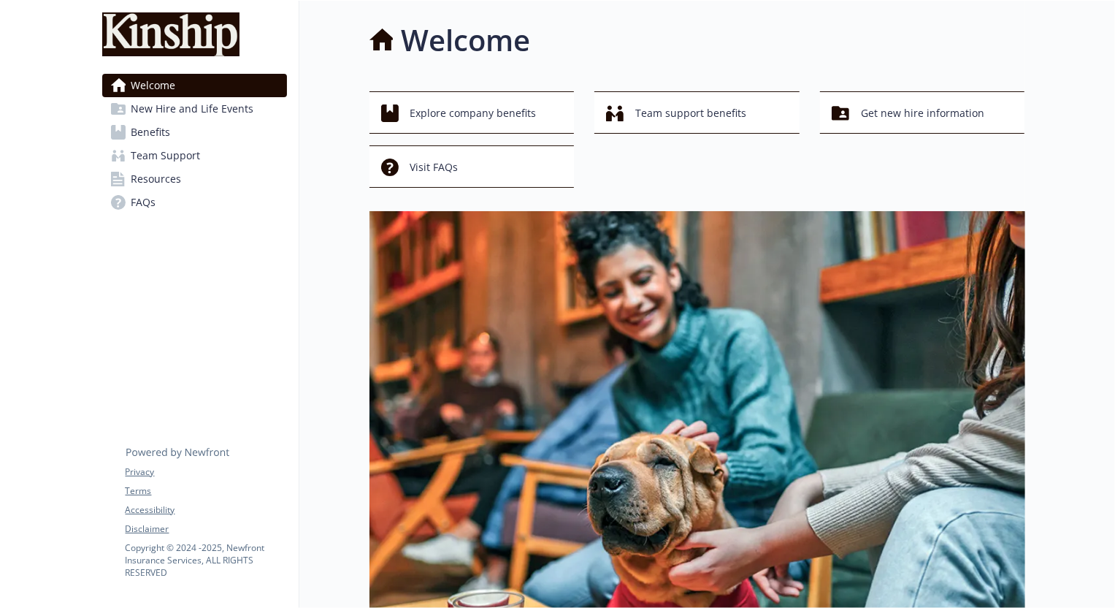
click at [167, 160] on span "Team Support" at bounding box center [165, 155] width 69 height 23
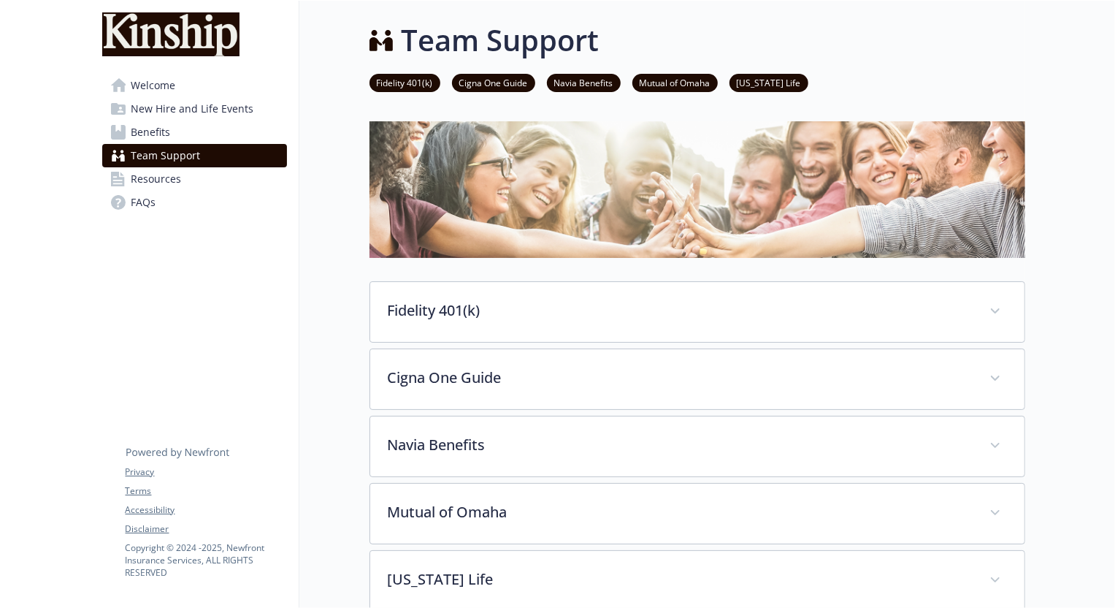
click at [178, 175] on span "Resources" at bounding box center [156, 178] width 50 height 23
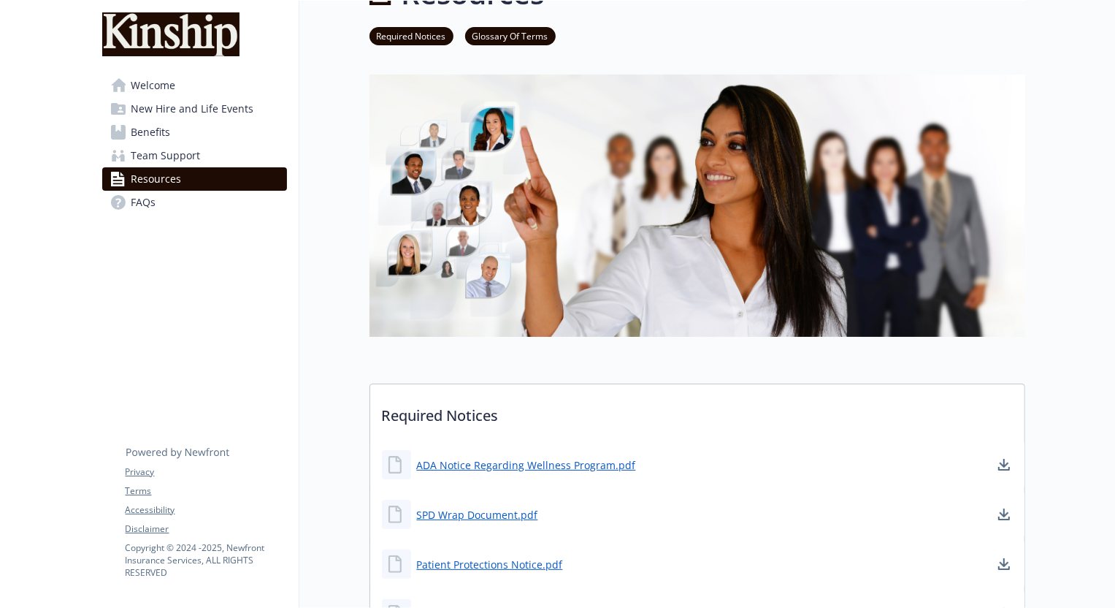
scroll to position [132, 0]
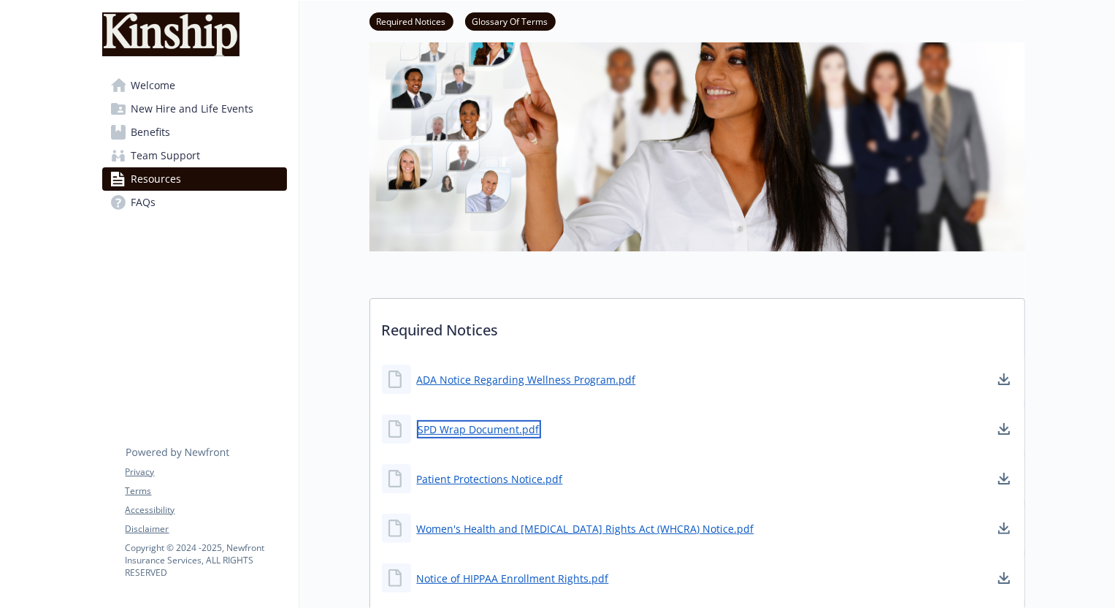
click at [488, 429] on link "SPD Wrap Document.pdf" at bounding box center [479, 429] width 124 height 18
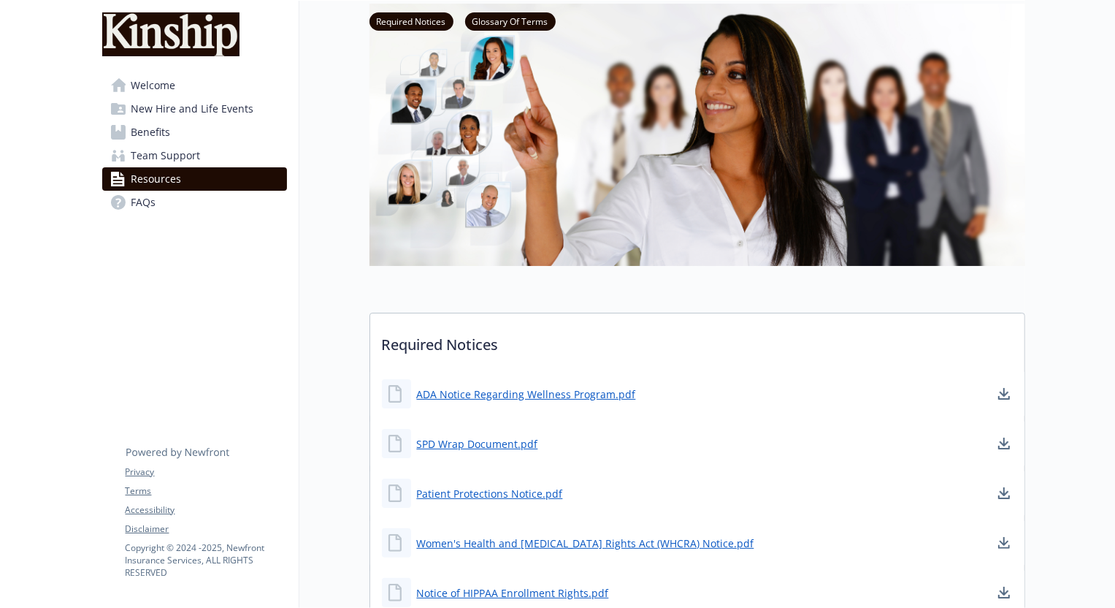
scroll to position [0, 0]
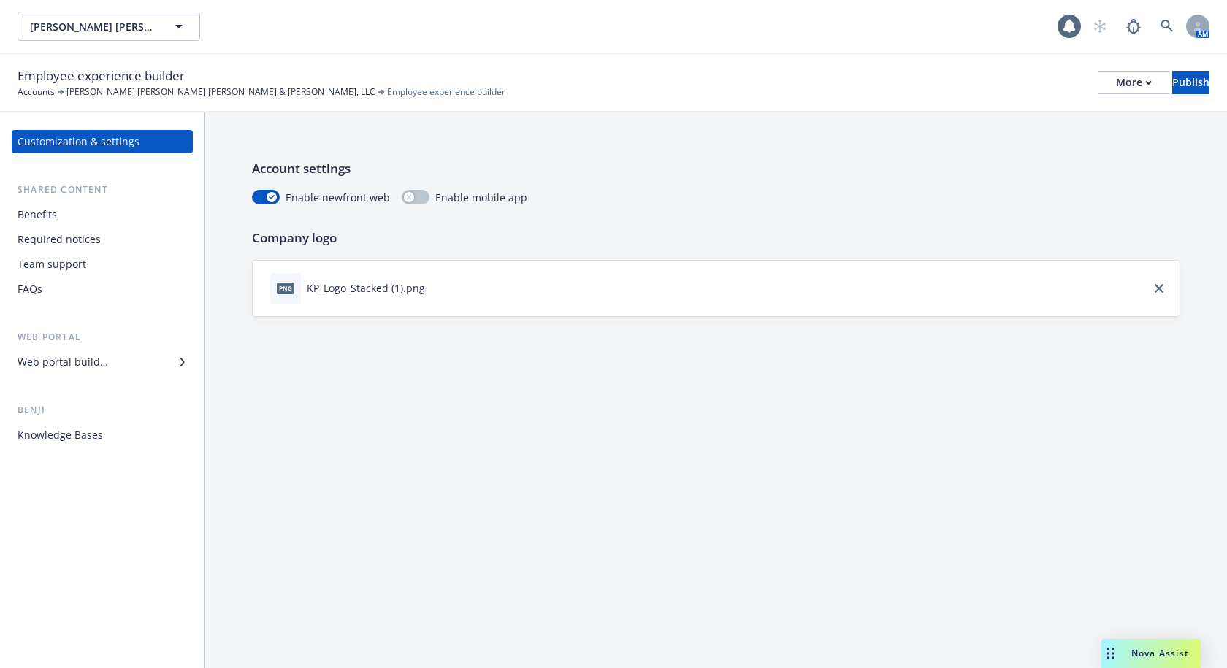
click at [81, 245] on div "Required notices" at bounding box center [59, 239] width 83 height 23
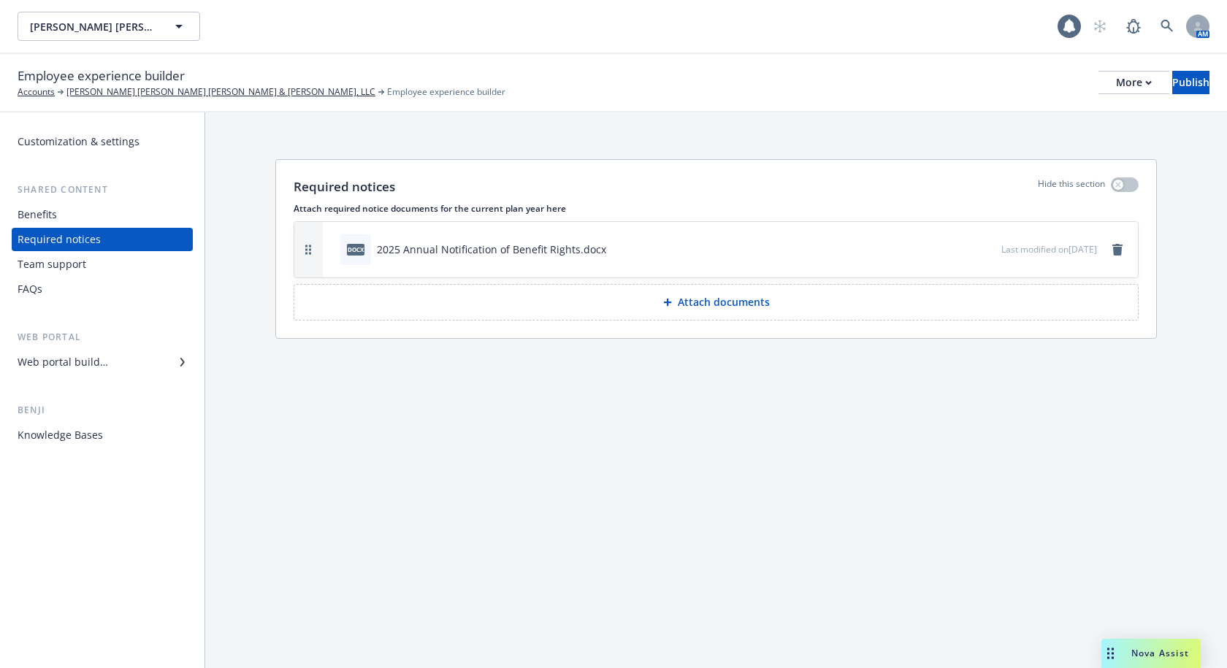
click at [703, 306] on p "Attach documents" at bounding box center [724, 302] width 92 height 15
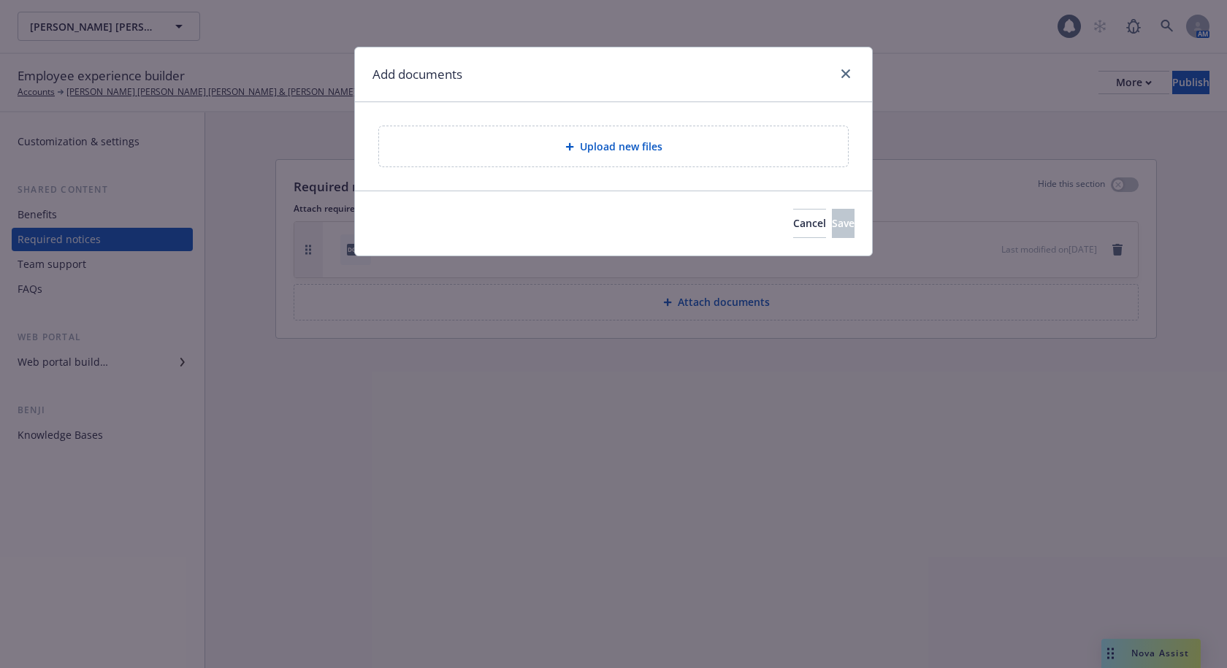
click at [690, 146] on div "Upload new files" at bounding box center [614, 146] width 446 height 17
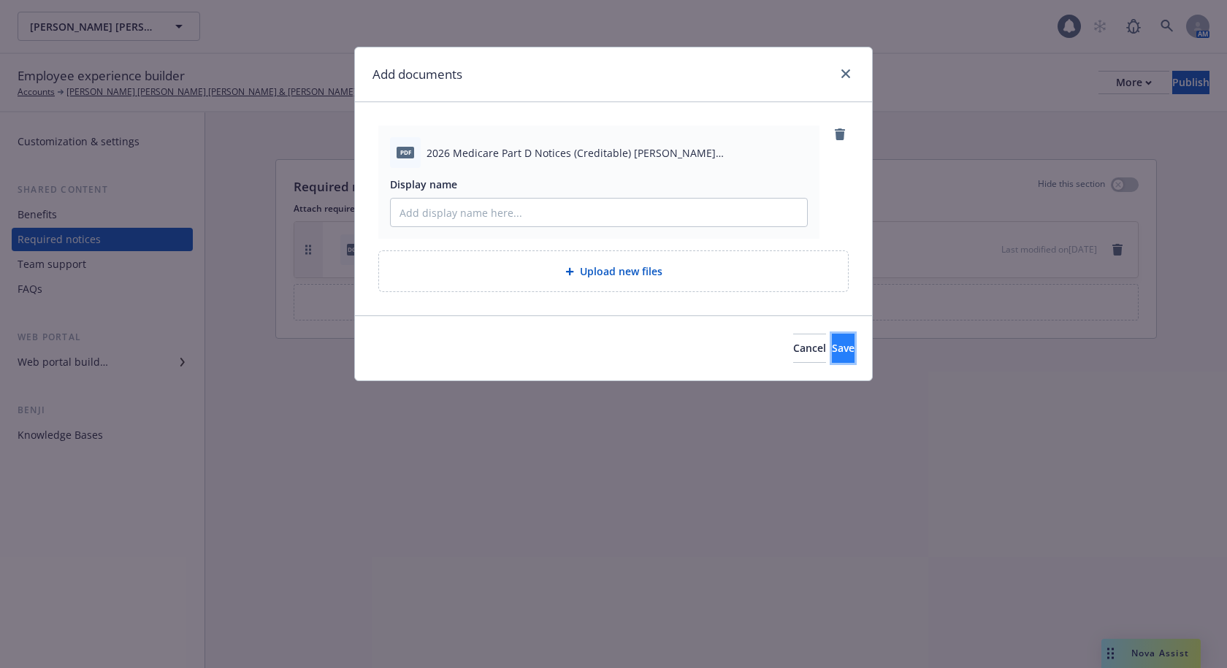
click at [832, 354] on span "Save" at bounding box center [843, 348] width 23 height 14
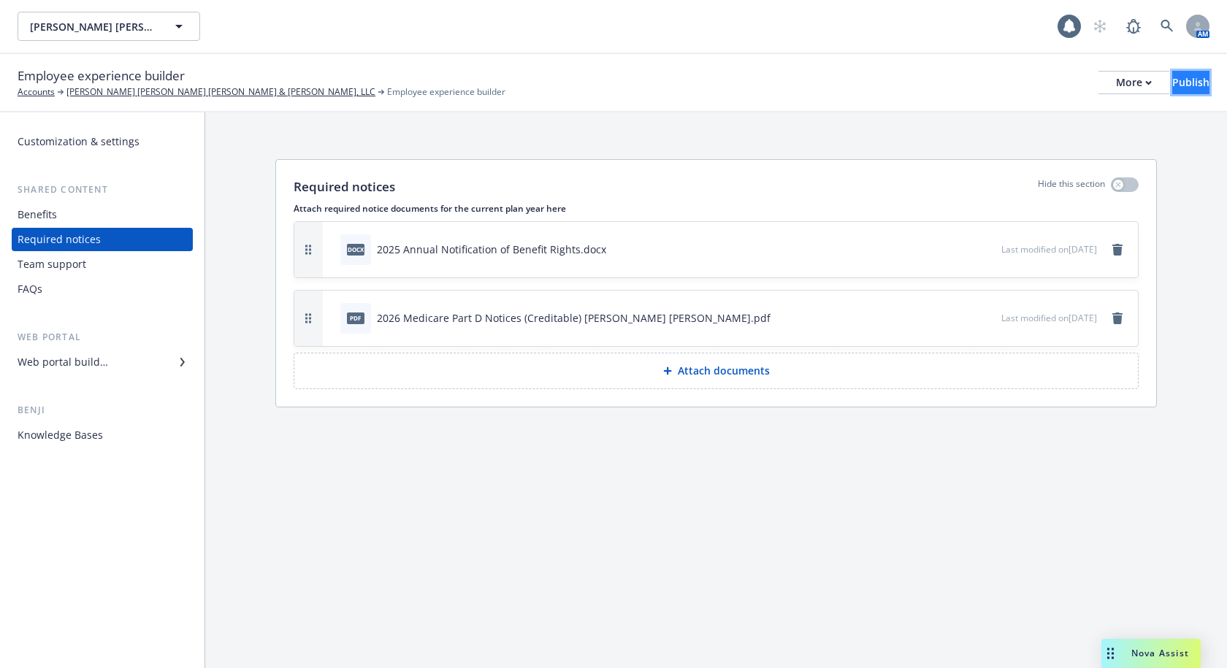
click at [1172, 85] on button "Publish" at bounding box center [1190, 82] width 37 height 23
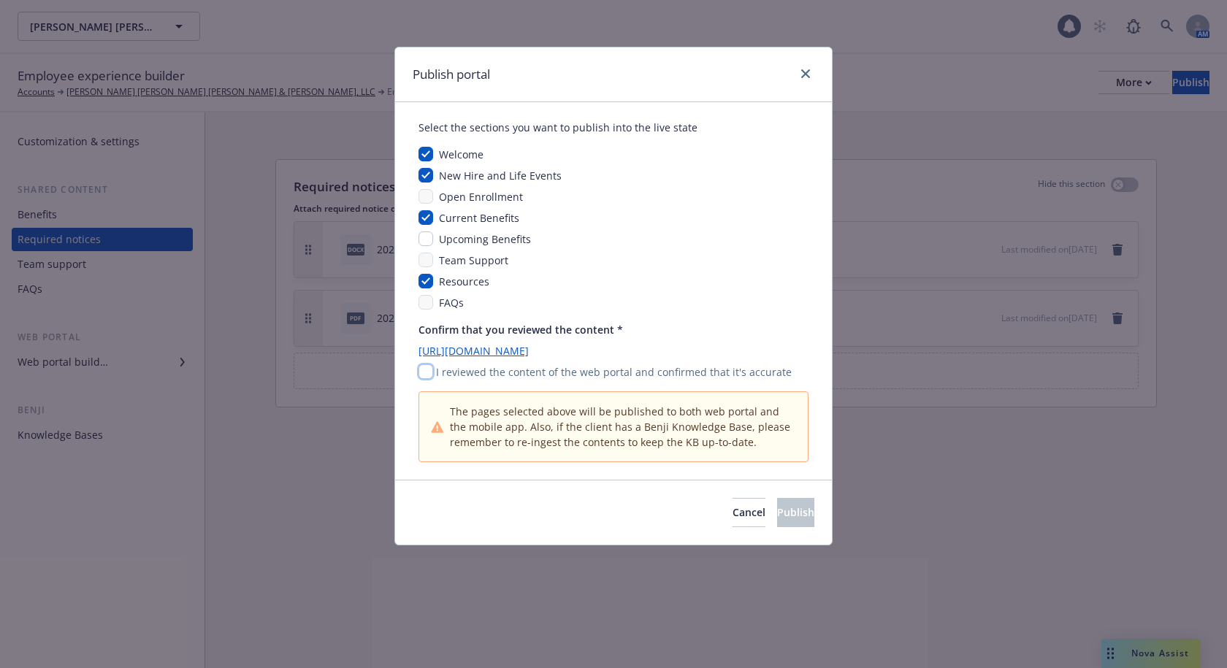
click at [424, 369] on input "checkbox" at bounding box center [426, 371] width 15 height 15
checkbox input "true"
click at [777, 508] on span "Publish" at bounding box center [795, 512] width 37 height 14
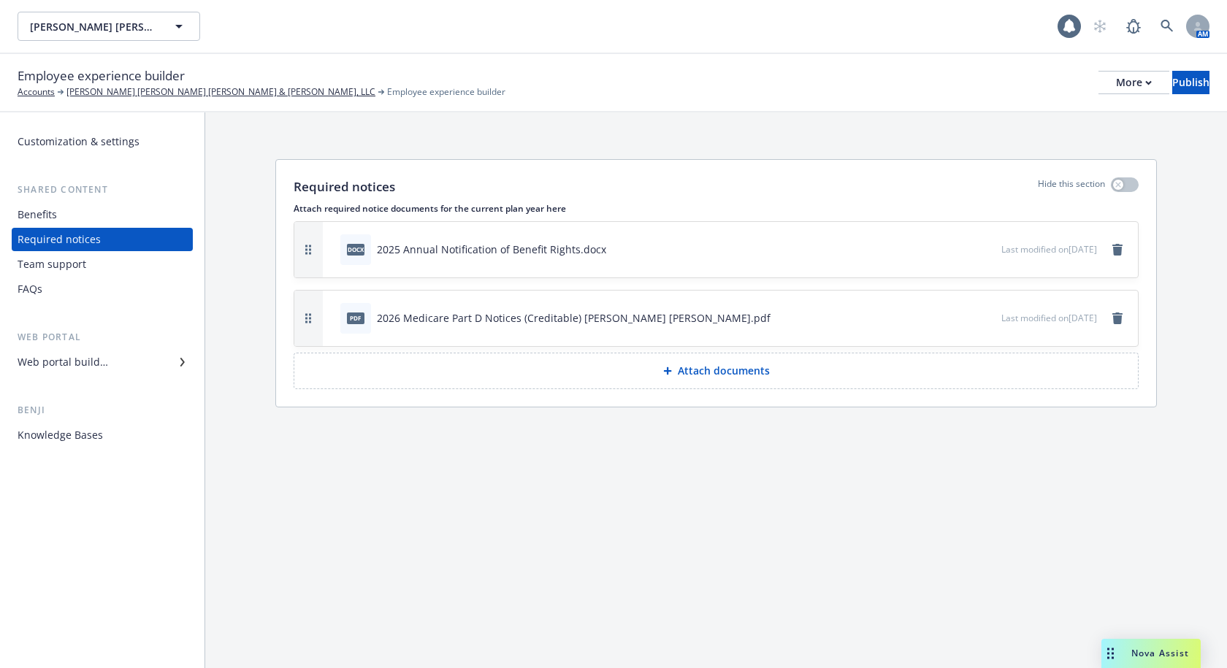
click at [742, 64] on div "Employee experience builder Accounts Kleiner Perkins Caufield & Byers, LLC Empl…" at bounding box center [613, 83] width 1227 height 58
click at [575, 50] on div "Kleiner Perkins Caufield & Byers, LLC Kleiner Perkins Caufield & Byers, LLC 1 AM" at bounding box center [613, 26] width 1227 height 53
click at [535, 56] on div "Employee experience builder Accounts Kleiner Perkins Caufield & Byers, LLC Empl…" at bounding box center [613, 83] width 1227 height 58
click at [288, 557] on div "Required notices Hide this section Attach required notice documents for the cur…" at bounding box center [716, 390] width 1022 height 556
click at [1099, 79] on button "More" at bounding box center [1134, 82] width 71 height 23
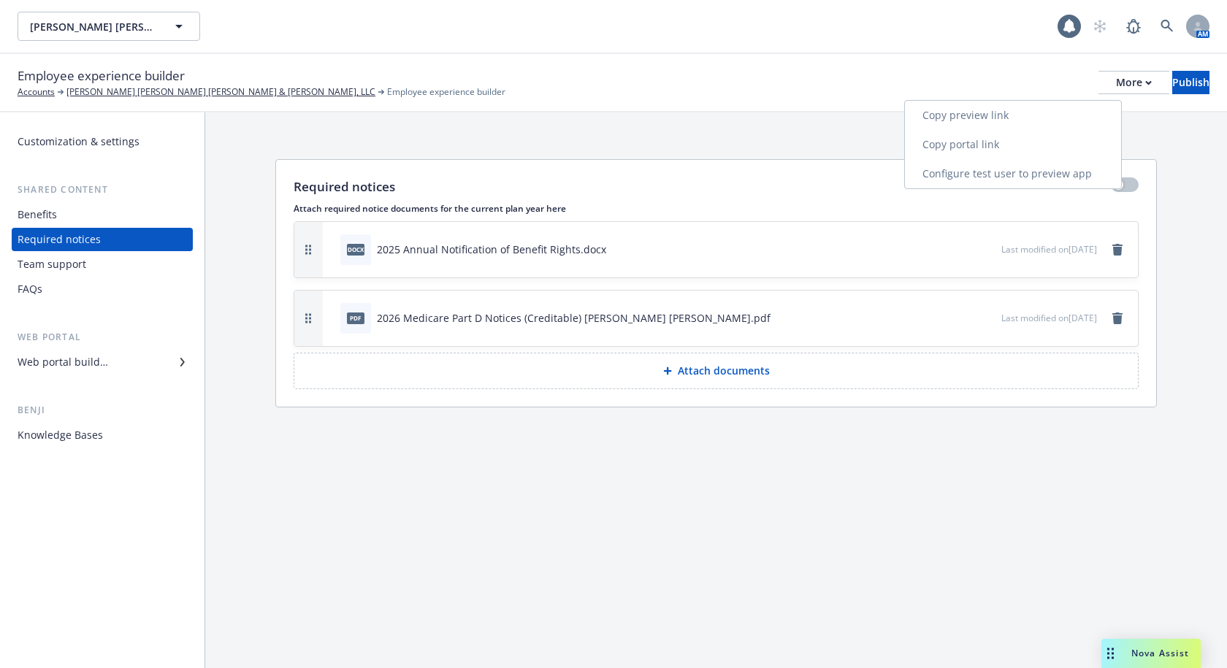
click at [1037, 112] on link "Copy preview link" at bounding box center [1013, 115] width 216 height 29
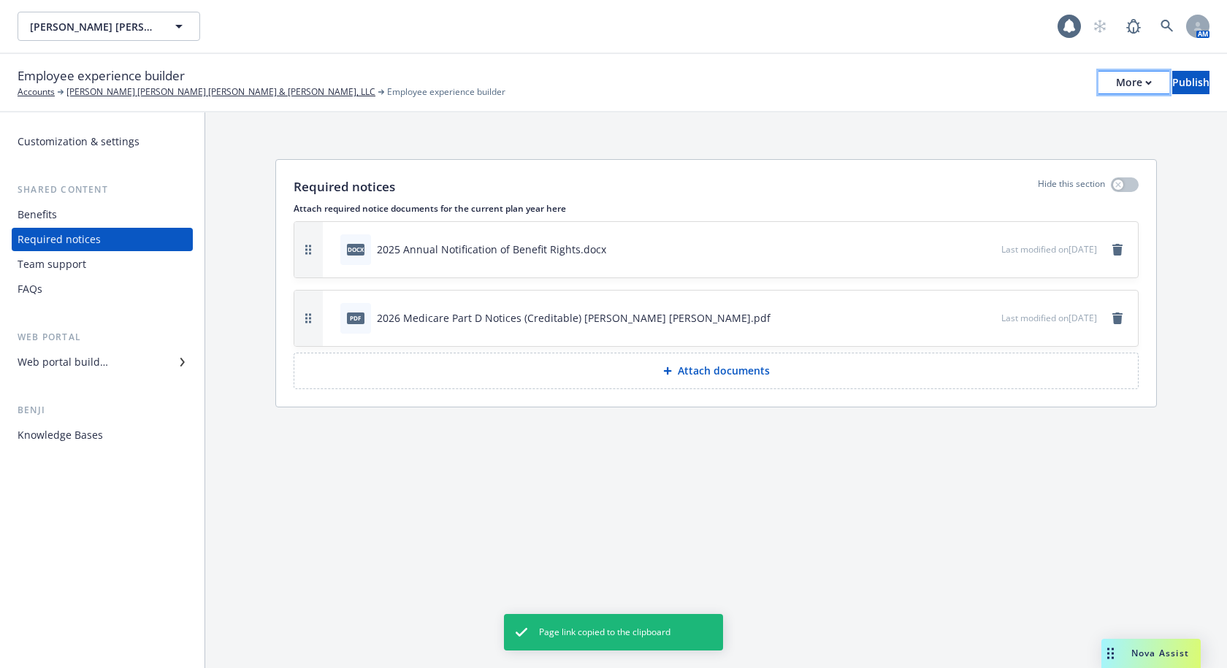
click at [1116, 90] on div "More" at bounding box center [1134, 83] width 36 height 22
click at [1026, 132] on link "Copy portal link" at bounding box center [1013, 144] width 216 height 29
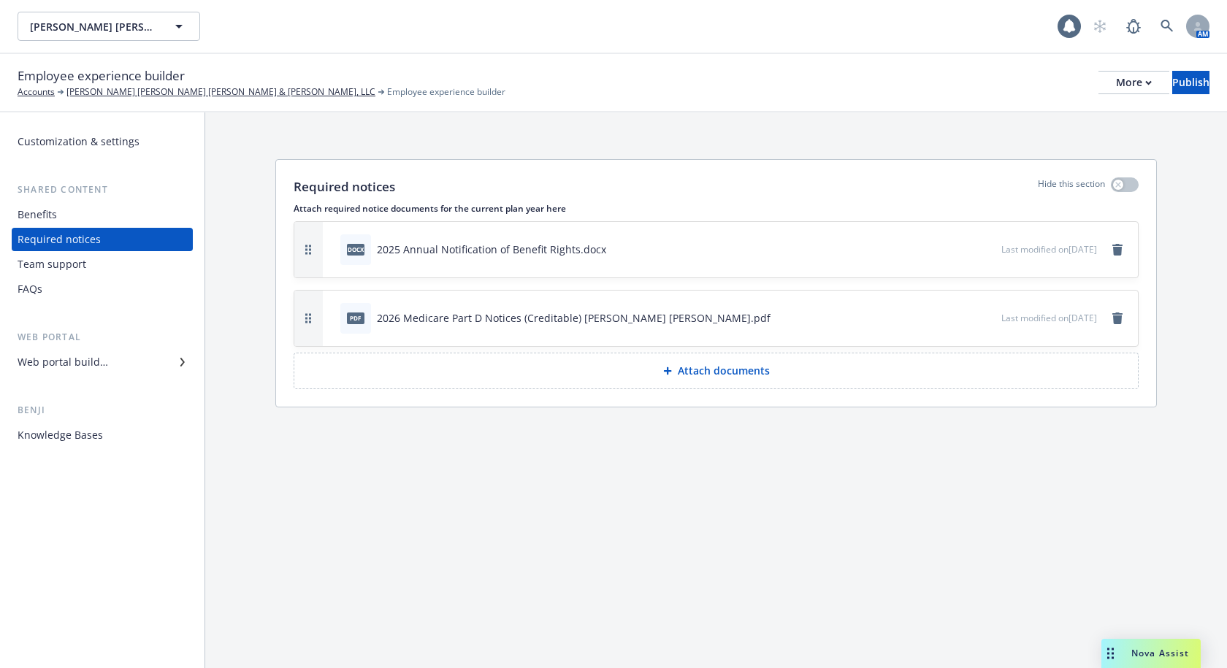
click at [692, 88] on div "Employee experience builder Accounts Kleiner Perkins Caufield & Byers, LLC Empl…" at bounding box center [614, 82] width 1192 height 32
click at [440, 57] on div "Employee experience builder Accounts Kleiner Perkins Caufield & Byers, LLC Empl…" at bounding box center [613, 83] width 1227 height 58
click at [779, 33] on div "Kleiner Perkins Caufield & Byers, LLC Kleiner Perkins Caufield & Byers, LLC" at bounding box center [538, 26] width 1040 height 29
click at [847, 47] on div "Kleiner Perkins Caufield & Byers, LLC Kleiner Perkins Caufield & Byers, LLC 1 AM" at bounding box center [613, 26] width 1227 height 53
click at [755, 34] on div "Kleiner Perkins Caufield & Byers, LLC Kleiner Perkins Caufield & Byers, LLC" at bounding box center [538, 26] width 1040 height 29
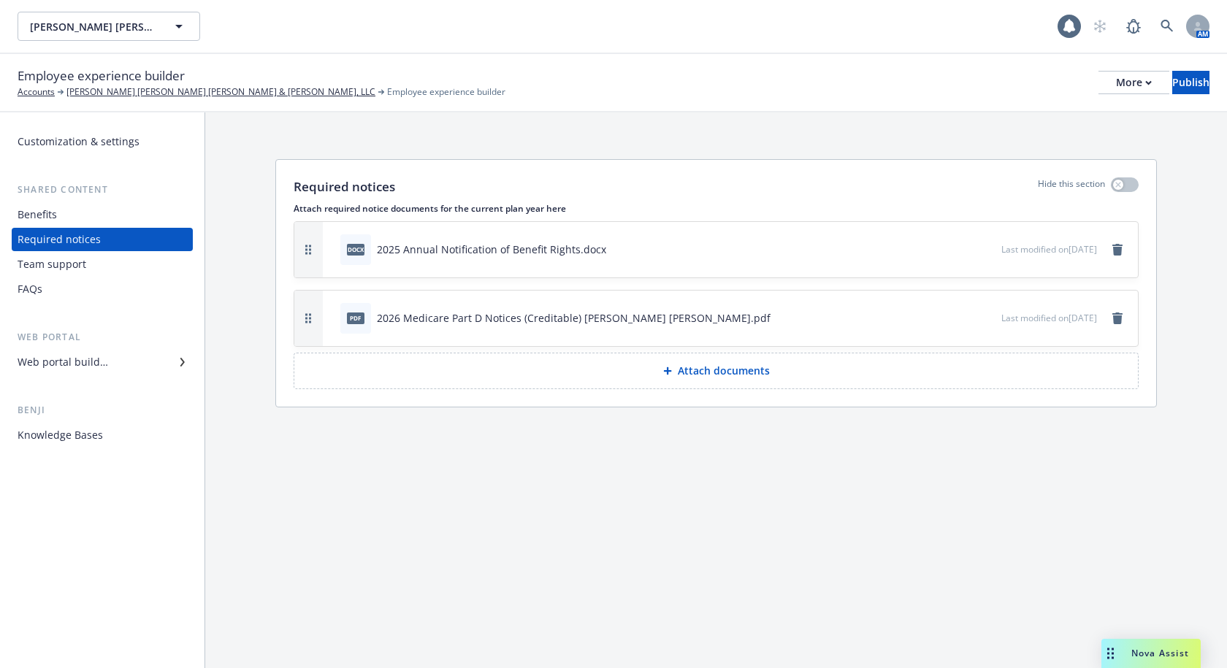
click at [624, 59] on div "Employee experience builder Accounts Kleiner Perkins Caufield & Byers, LLC Empl…" at bounding box center [613, 83] width 1227 height 58
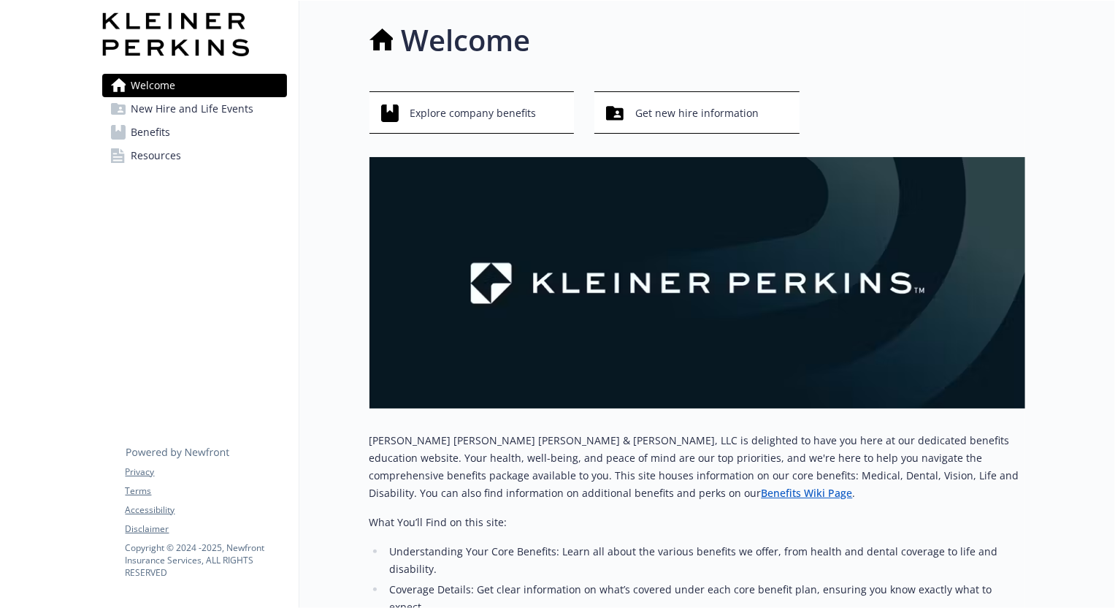
click at [156, 153] on span "Resources" at bounding box center [156, 155] width 50 height 23
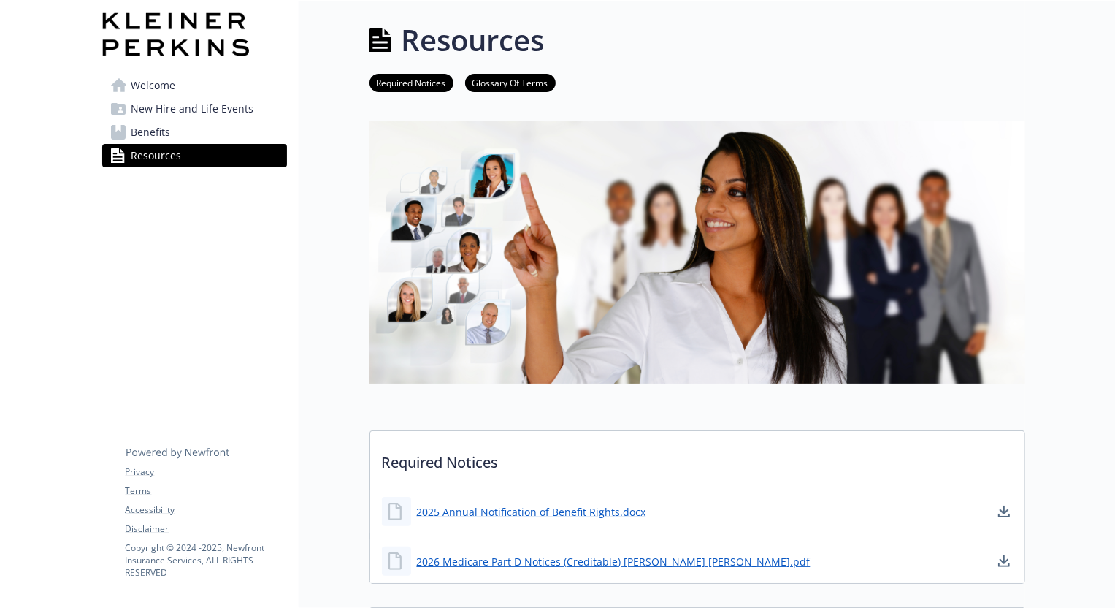
click at [923, 47] on div "Resources" at bounding box center [698, 40] width 656 height 44
